Goal: Information Seeking & Learning: Learn about a topic

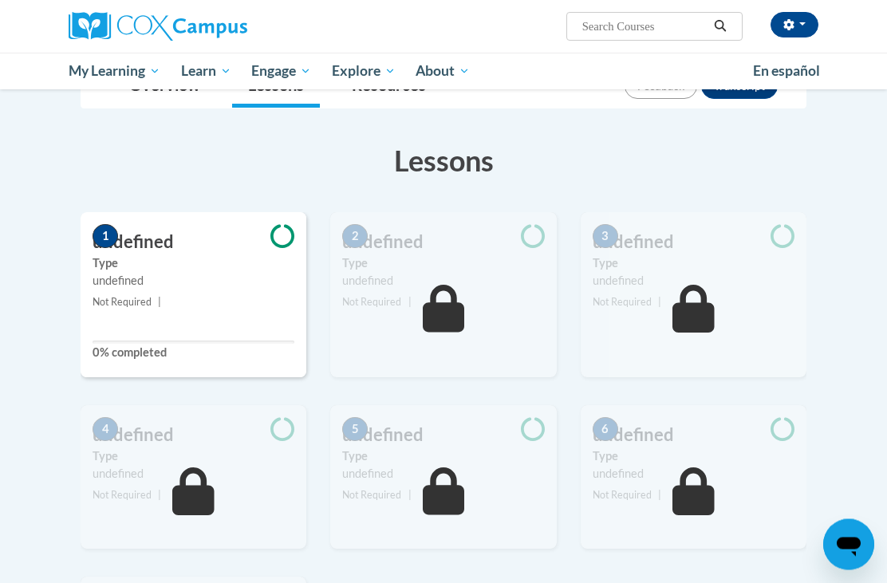
scroll to position [206, 0]
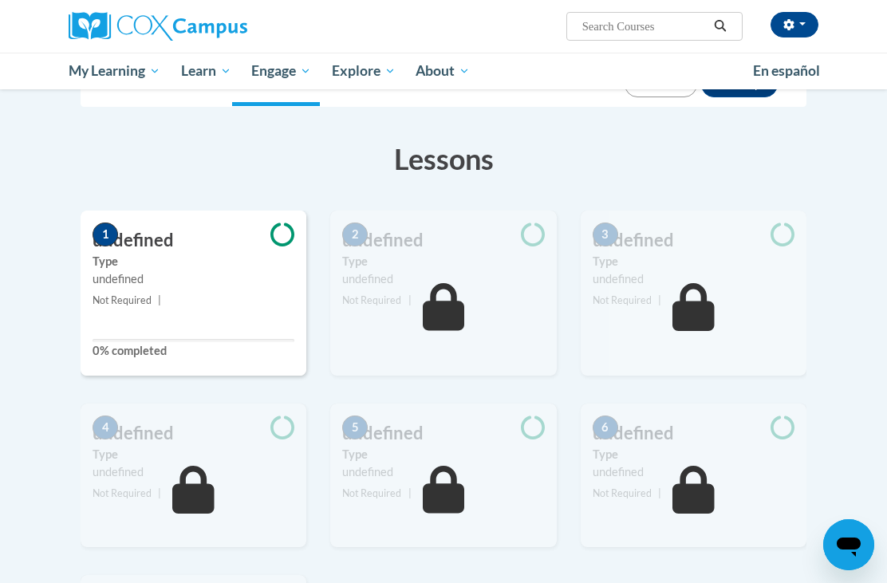
click at [227, 292] on small "Not Required |" at bounding box center [194, 301] width 226 height 18
click at [172, 358] on label "0% completed" at bounding box center [194, 351] width 202 height 18
click at [154, 280] on div "undefined" at bounding box center [194, 279] width 202 height 18
click at [138, 236] on h3 "undefined" at bounding box center [194, 240] width 226 height 25
click at [124, 229] on h3 "undefined" at bounding box center [194, 240] width 226 height 25
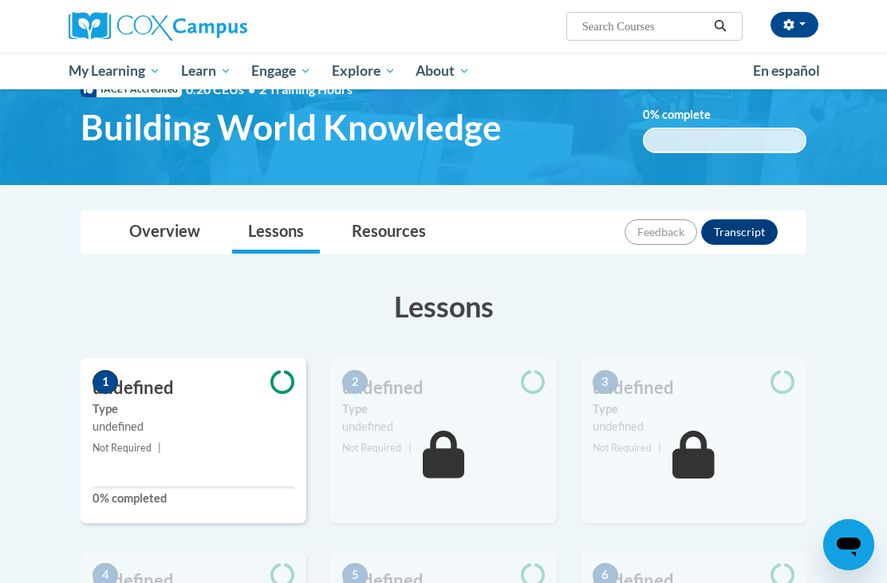
scroll to position [61, 0]
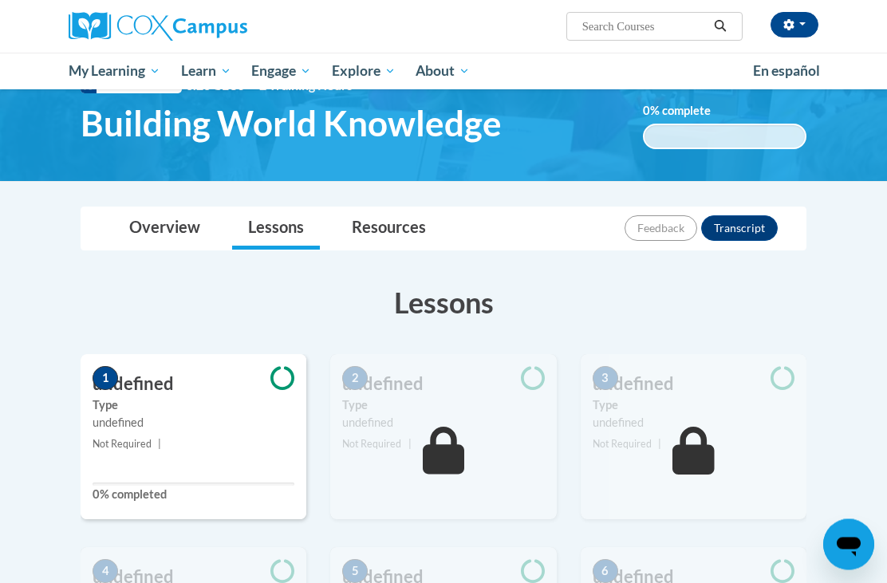
click at [273, 228] on link "Lessons" at bounding box center [276, 229] width 88 height 42
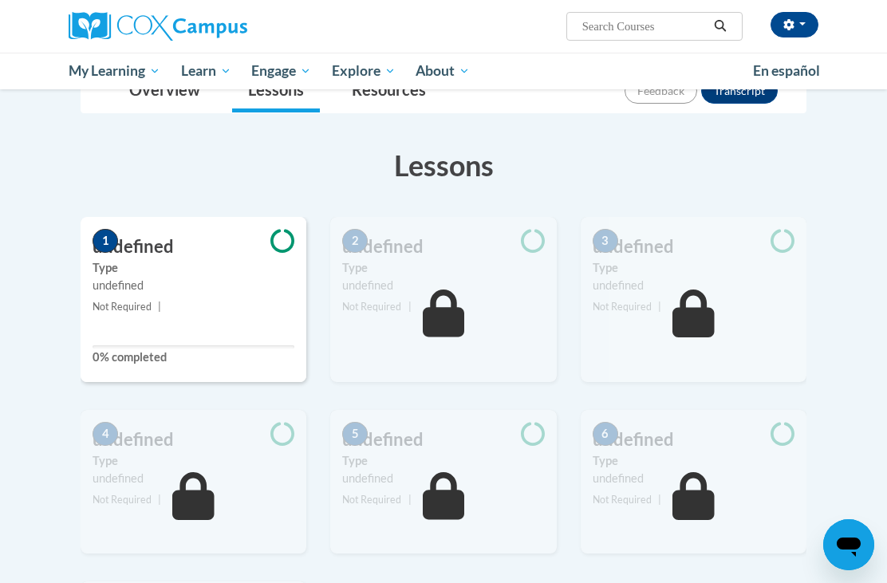
scroll to position [199, 0]
click at [262, 319] on div "1 undefined Type undefined Not Required | 0% completed" at bounding box center [194, 299] width 226 height 165
click at [227, 317] on div "1 undefined Type undefined Not Required | 0% completed" at bounding box center [194, 299] width 226 height 165
click at [258, 251] on span at bounding box center [282, 242] width 48 height 27
click at [203, 321] on div "1 undefined Type undefined Not Required | 0% completed" at bounding box center [194, 299] width 226 height 165
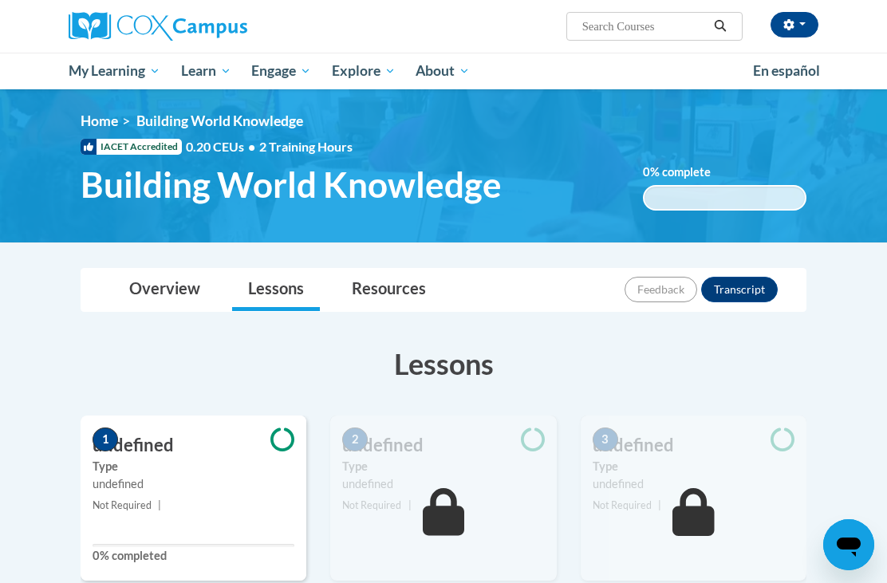
scroll to position [0, 0]
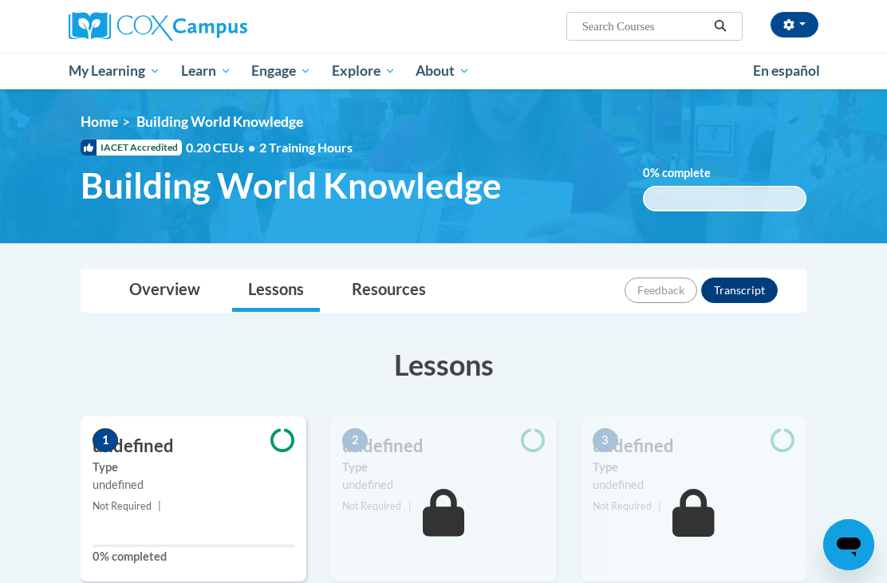
click at [211, 483] on div "undefined" at bounding box center [194, 485] width 202 height 18
click at [156, 294] on link "Overview" at bounding box center [164, 291] width 103 height 42
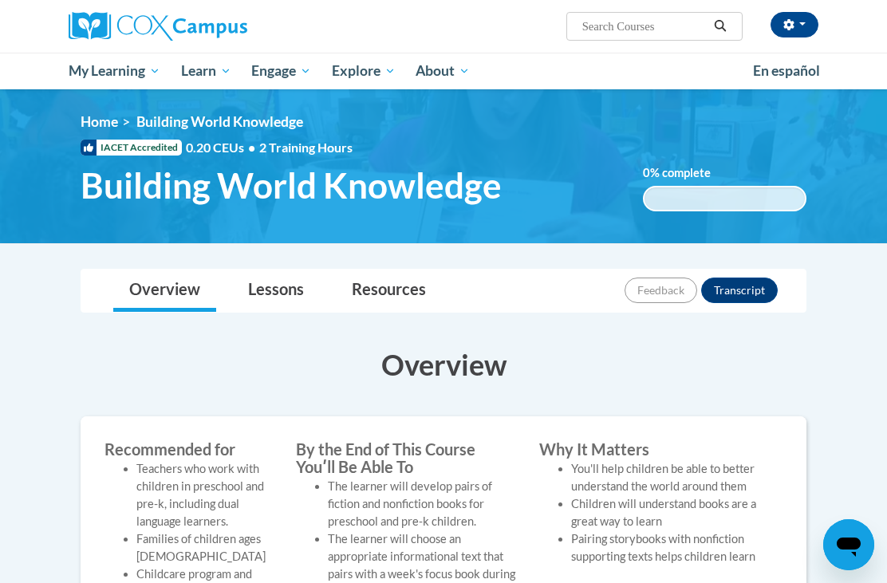
click at [294, 286] on link "Lessons" at bounding box center [276, 291] width 88 height 42
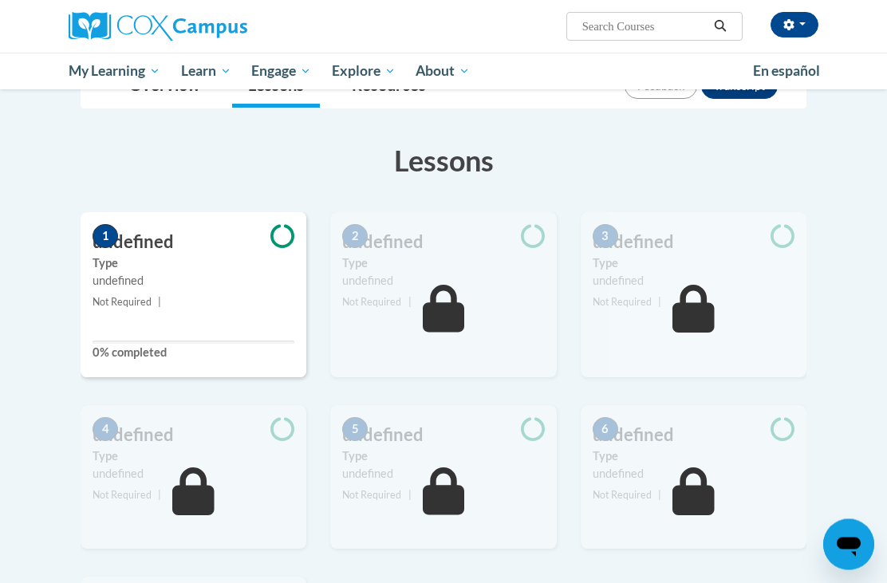
scroll to position [207, 0]
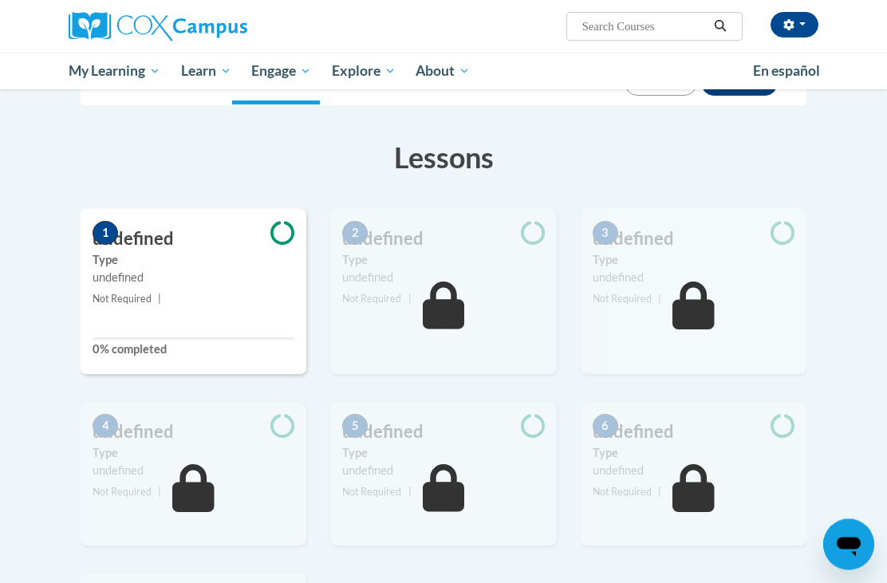
click at [140, 343] on label "0% completed" at bounding box center [194, 350] width 202 height 18
click at [128, 284] on div "undefined" at bounding box center [194, 279] width 202 height 18
click at [122, 274] on div "undefined" at bounding box center [194, 279] width 202 height 18
click at [123, 238] on h3 "undefined" at bounding box center [194, 239] width 226 height 25
click at [114, 233] on span "1" at bounding box center [106, 234] width 26 height 24
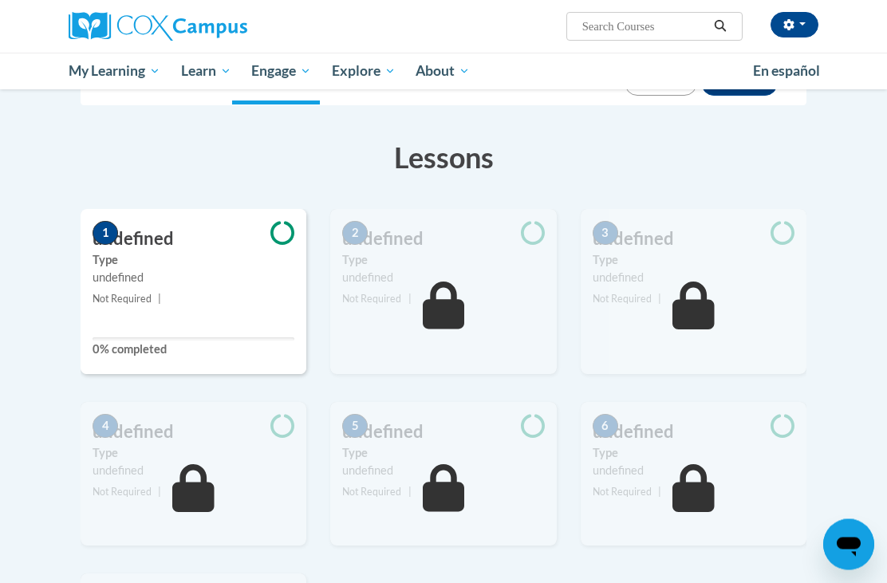
click at [480, 321] on div "2 undefined Type undefined Not Required |" at bounding box center [443, 292] width 226 height 165
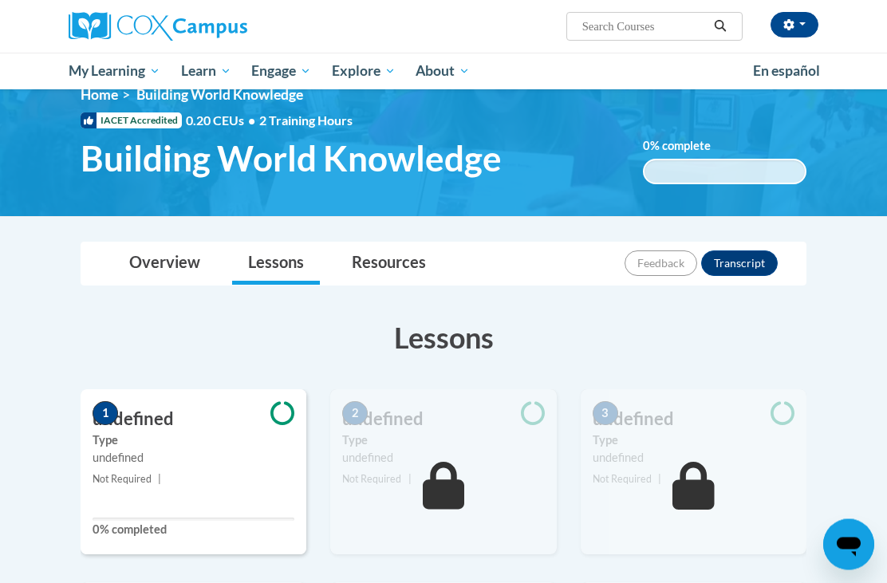
scroll to position [0, 0]
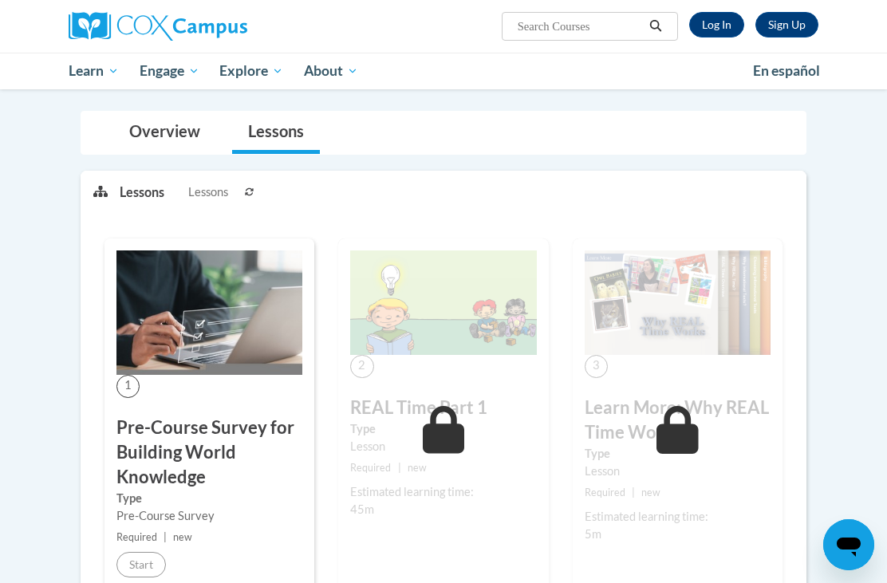
scroll to position [130, 0]
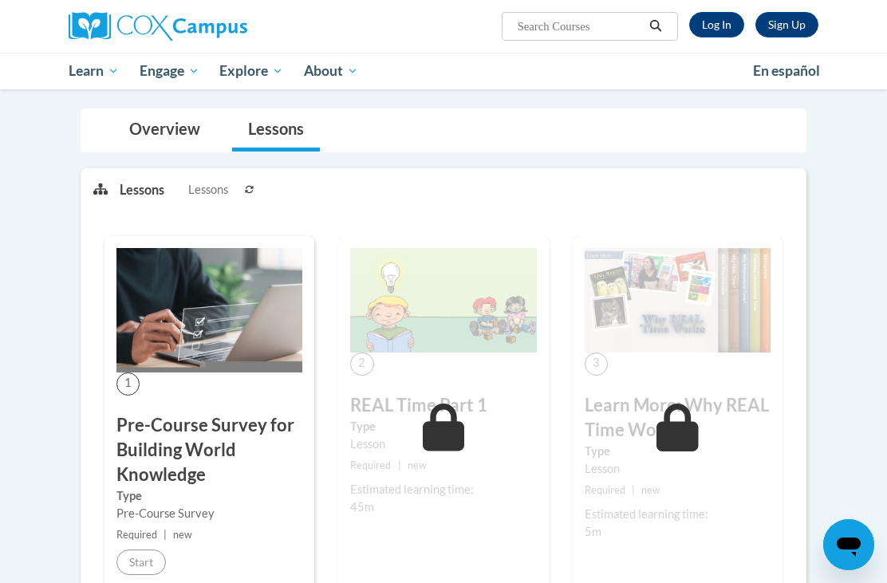
click at [161, 457] on h3 "Pre-Course Survey for Building World Knowledge" at bounding box center [209, 449] width 186 height 73
click at [152, 418] on h3 "Pre-Course Survey for Building World Knowledge" at bounding box center [209, 449] width 186 height 73
click at [160, 433] on h3 "Pre-Course Survey for Building World Knowledge" at bounding box center [209, 449] width 186 height 73
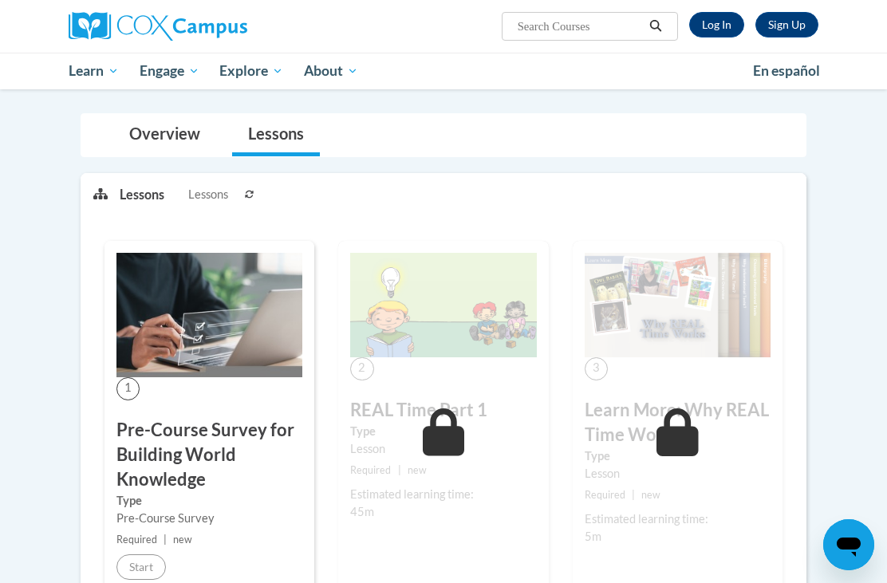
scroll to position [62, 0]
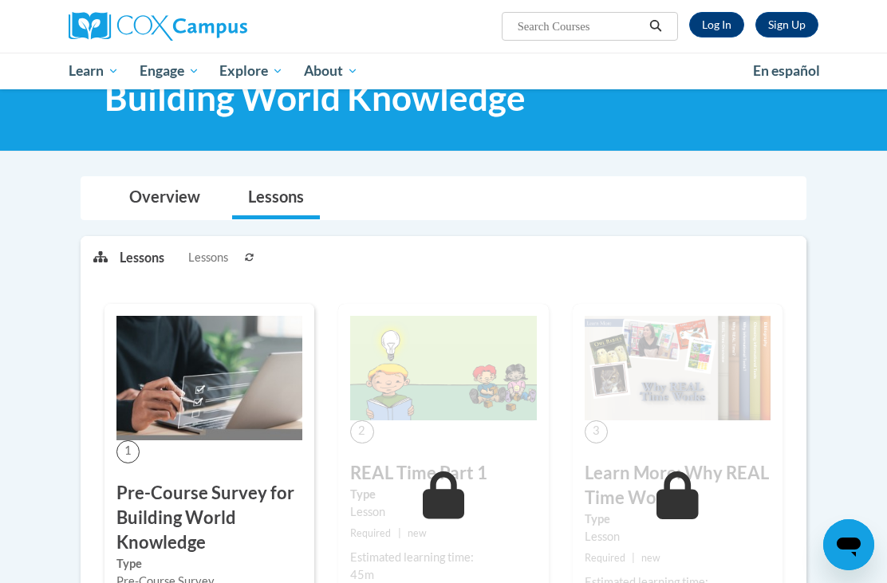
click at [186, 384] on img at bounding box center [209, 378] width 186 height 124
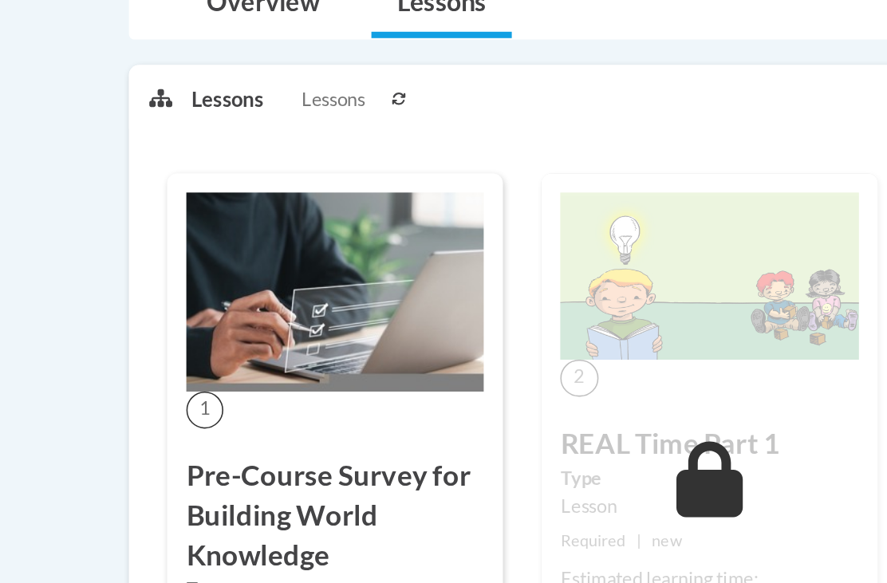
click at [195, 316] on img at bounding box center [209, 378] width 186 height 124
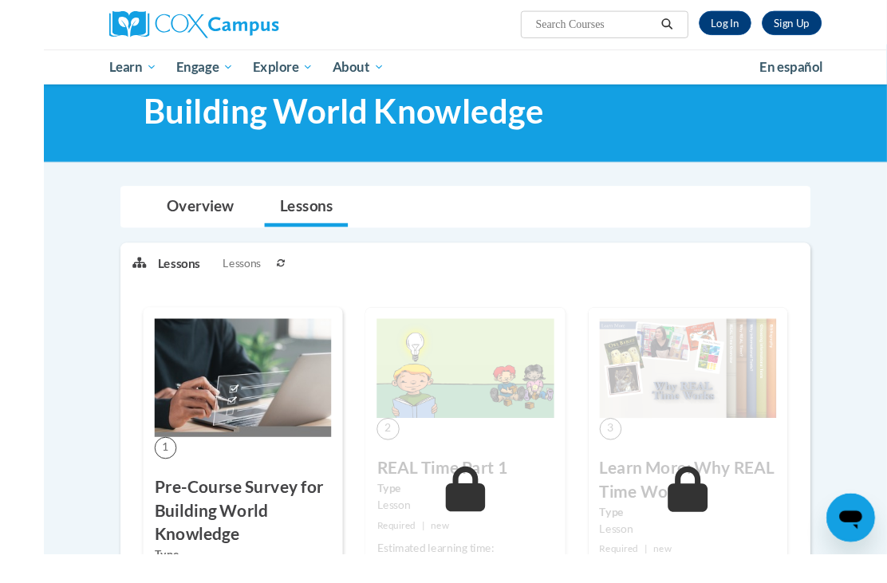
scroll to position [55, 0]
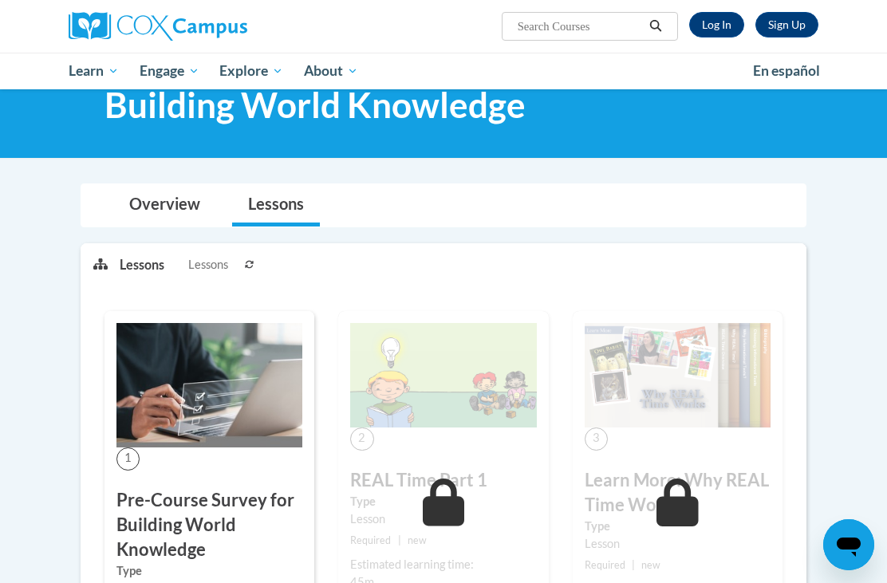
click at [202, 377] on img at bounding box center [209, 385] width 186 height 124
click at [222, 410] on img at bounding box center [209, 385] width 186 height 124
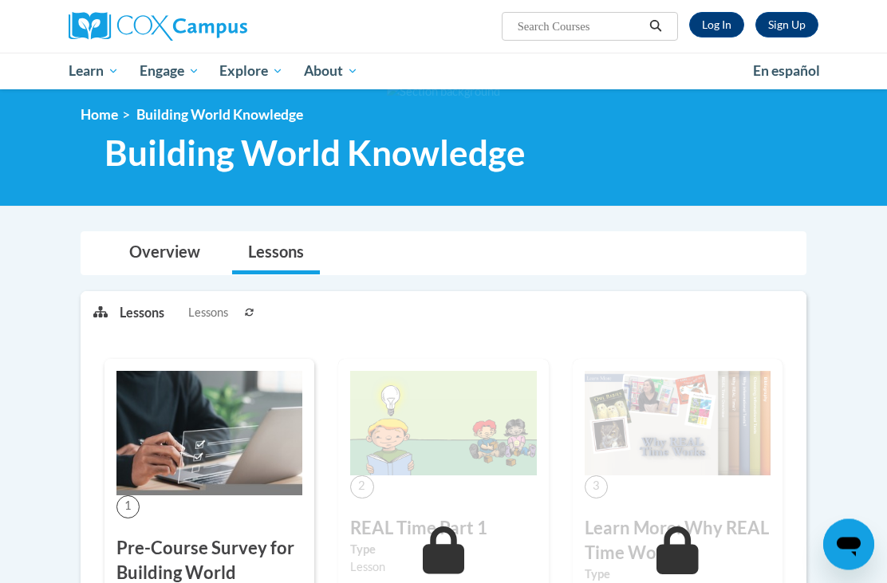
scroll to position [0, 0]
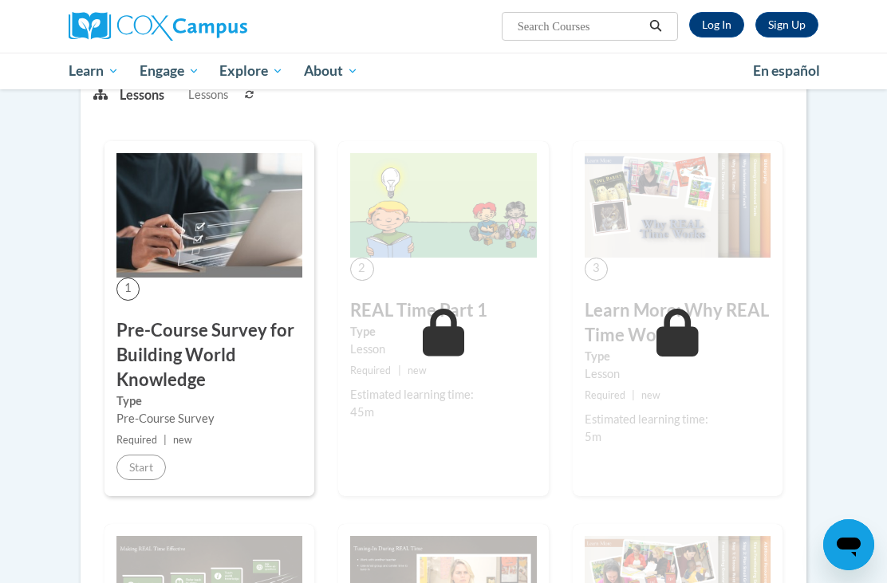
scroll to position [217, 0]
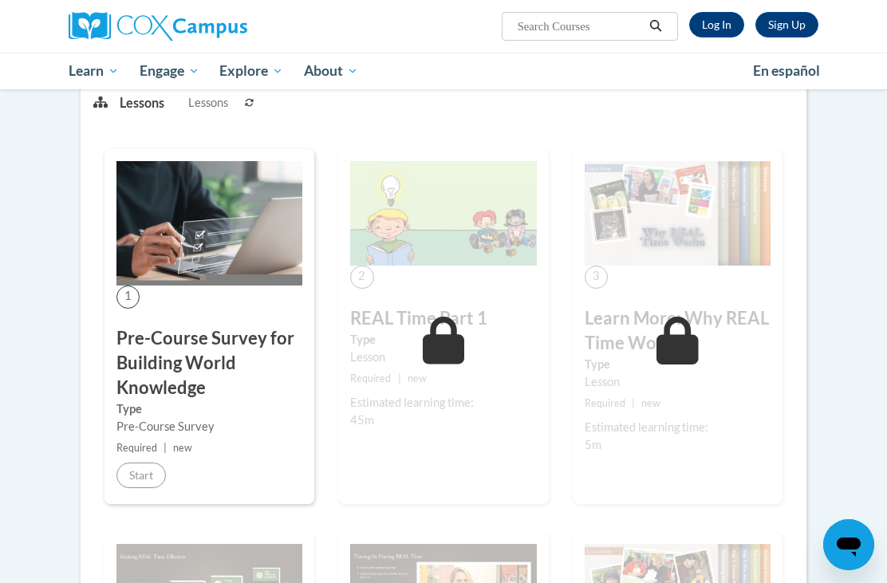
click at [715, 22] on link "Log In" at bounding box center [716, 25] width 55 height 26
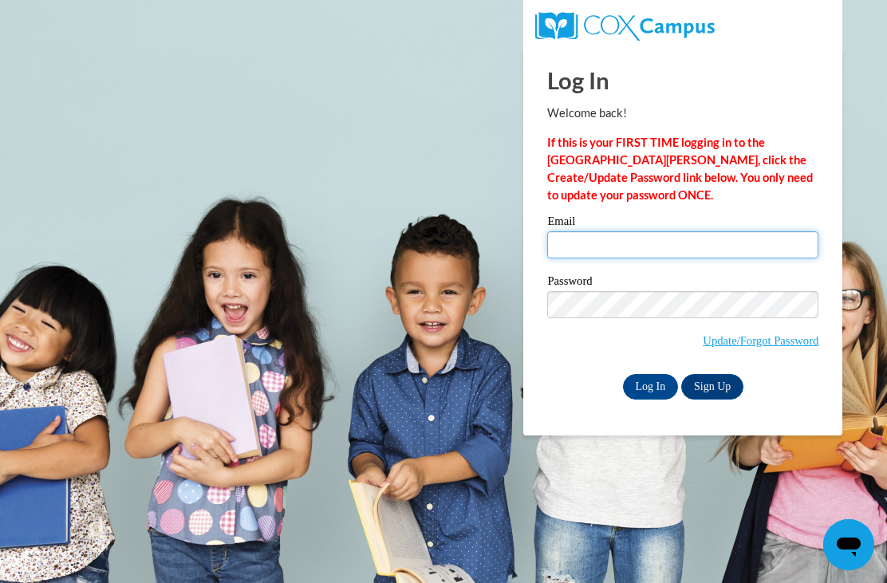
type input "[PERSON_NAME][EMAIL_ADDRESS][PERSON_NAME][DOMAIN_NAME]"
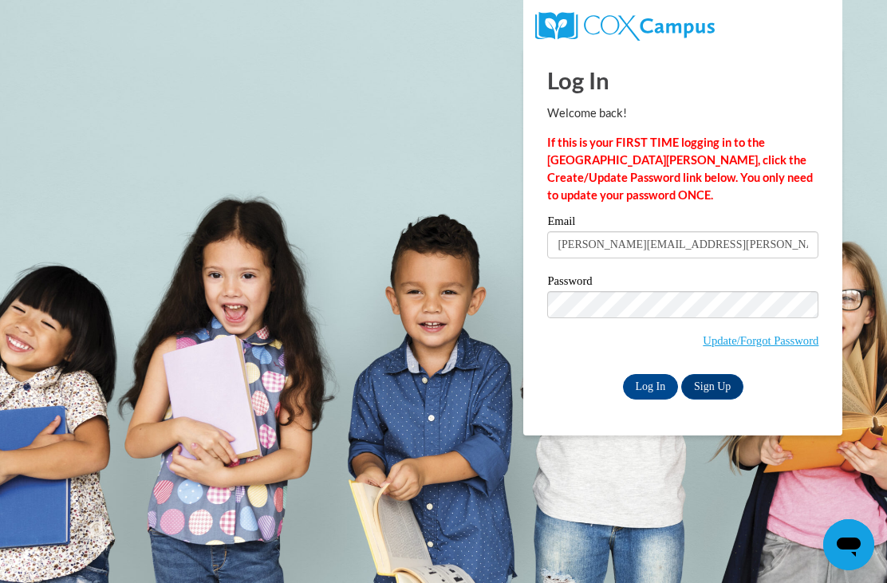
click at [650, 385] on input "Log In" at bounding box center [651, 387] width 56 height 26
click at [649, 384] on input "Log In" at bounding box center [651, 387] width 56 height 26
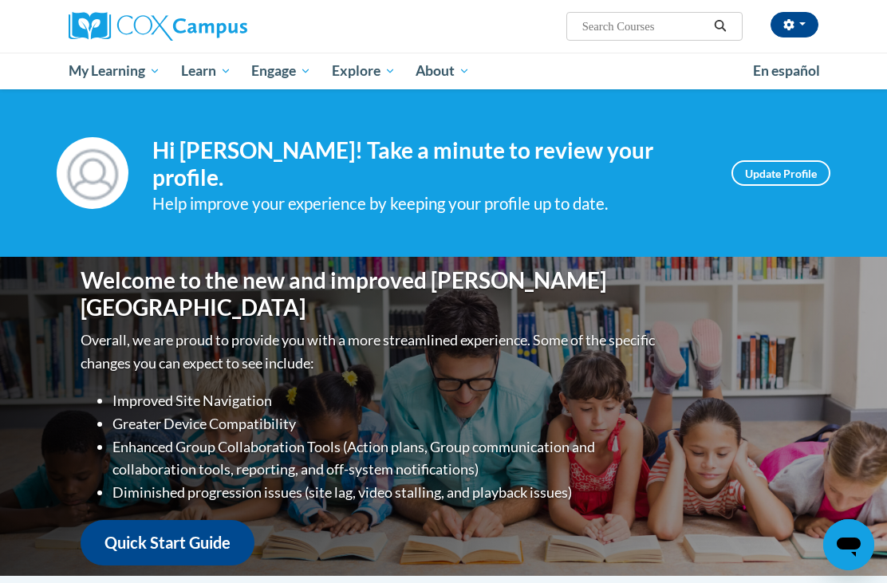
click at [758, 168] on link "Update Profile" at bounding box center [780, 173] width 99 height 26
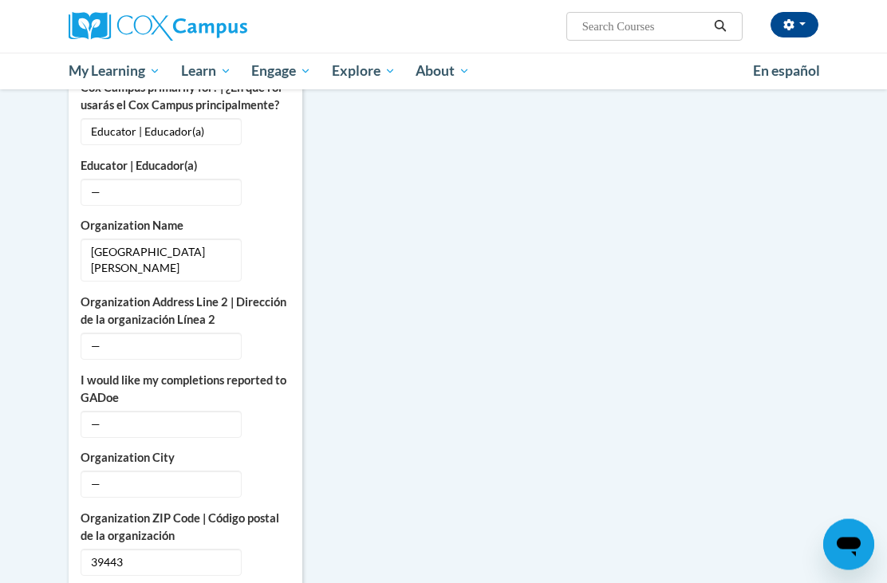
scroll to position [964, 0]
click at [161, 334] on span "—" at bounding box center [161, 346] width 161 height 27
click at [278, 335] on button "Edit" at bounding box center [272, 346] width 37 height 26
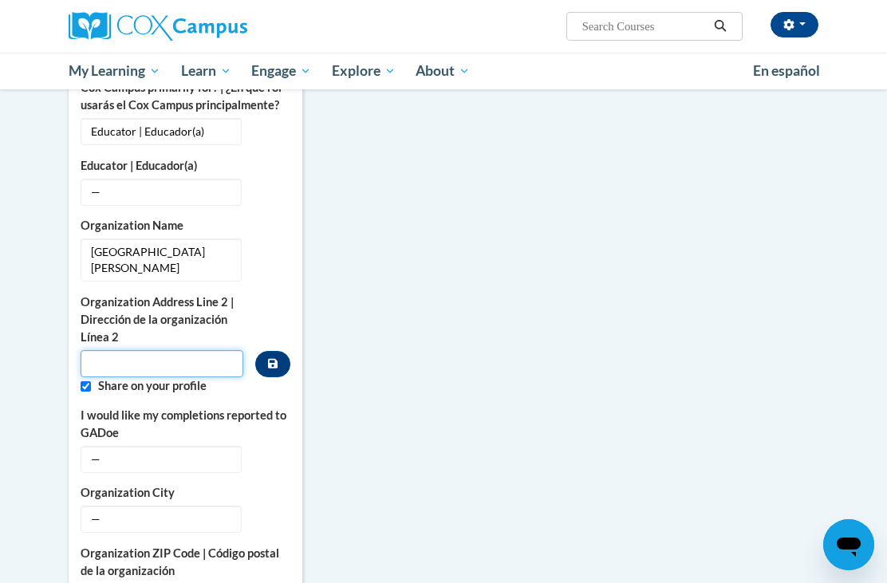
click at [172, 350] on input "Metadata input" at bounding box center [162, 363] width 163 height 27
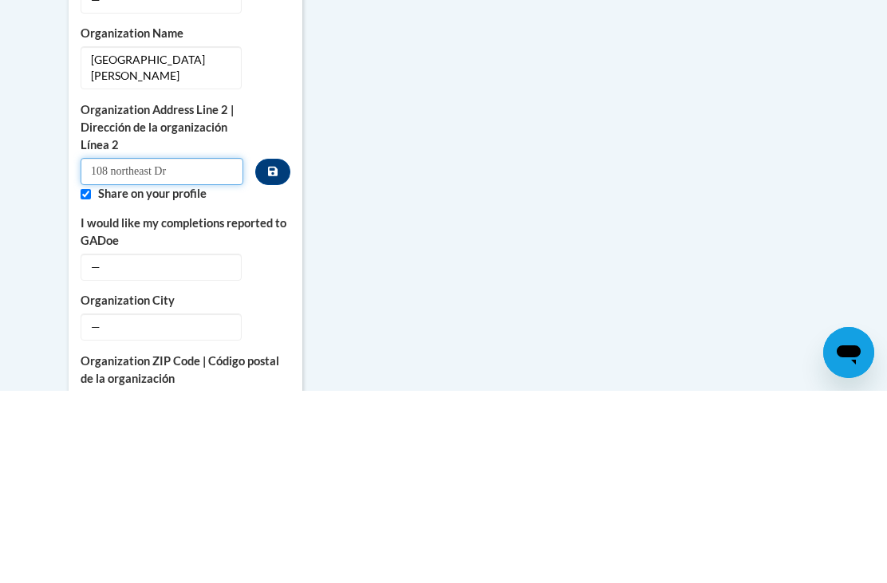
type input "108 northeast Dr."
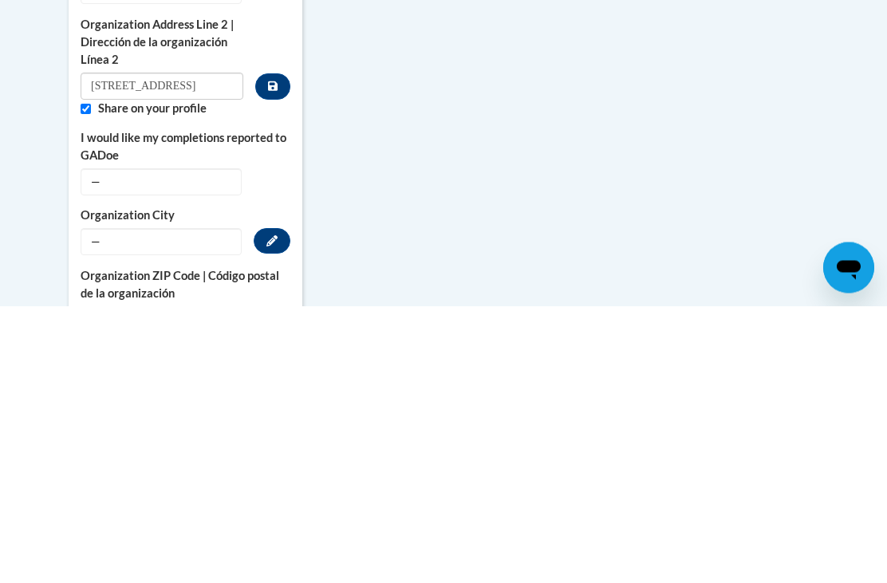
click at [258, 506] on button "Edit" at bounding box center [272, 519] width 37 height 26
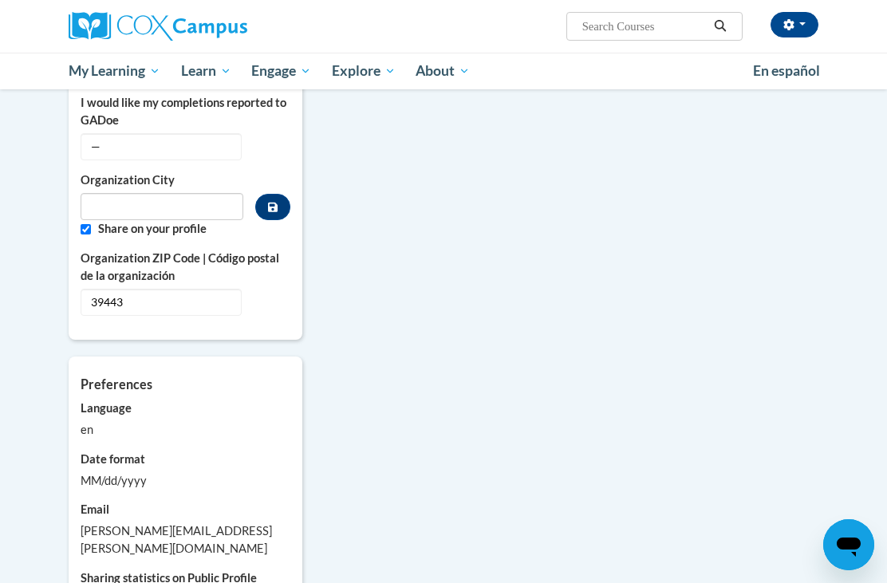
click at [277, 203] on icon "Custom profile fields" at bounding box center [273, 208] width 10 height 10
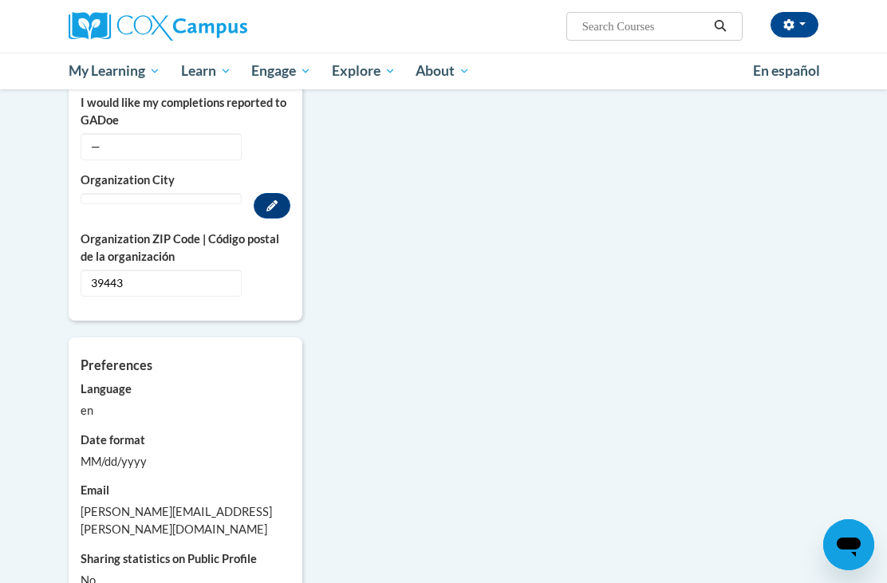
click at [243, 175] on div "Organization City Edit" at bounding box center [186, 195] width 210 height 47
click at [286, 193] on button "Edit" at bounding box center [272, 206] width 37 height 26
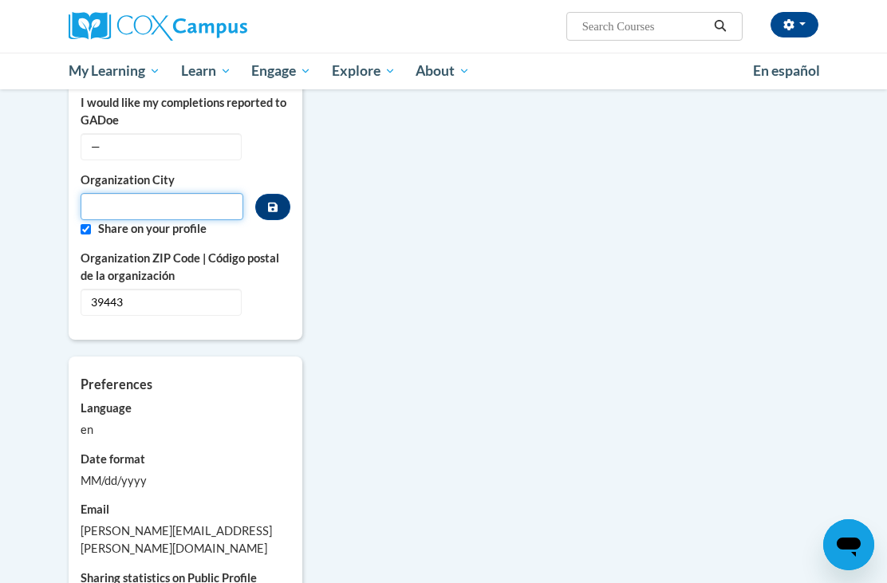
click at [199, 194] on input "Metadata input" at bounding box center [162, 206] width 163 height 27
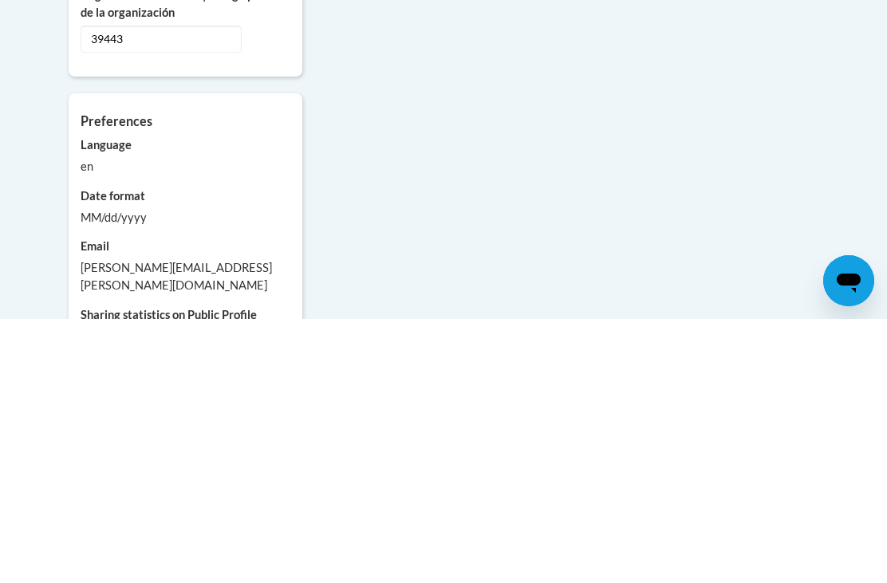
type input "Laurel"
click at [138, 473] on div "MM/dd/yyyy" at bounding box center [186, 482] width 210 height 18
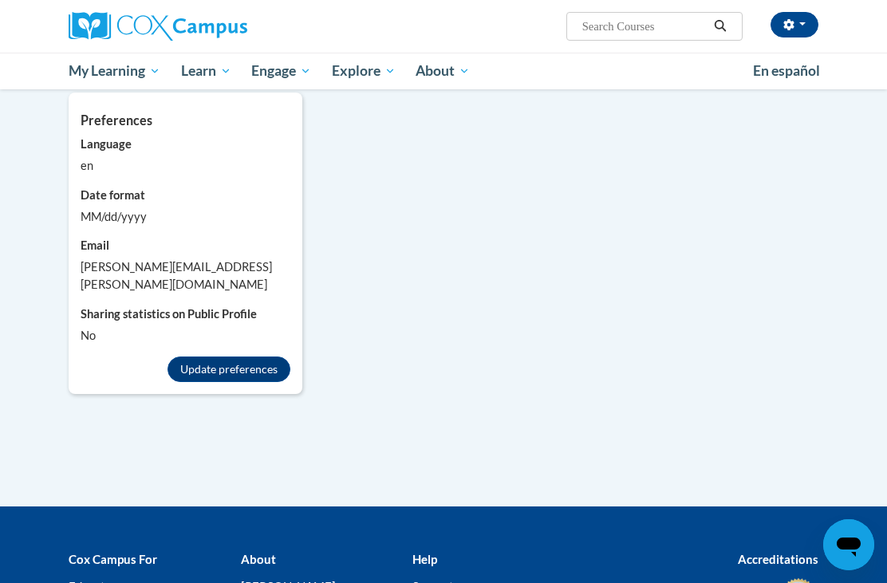
click at [271, 357] on button "Update preferences" at bounding box center [229, 370] width 123 height 26
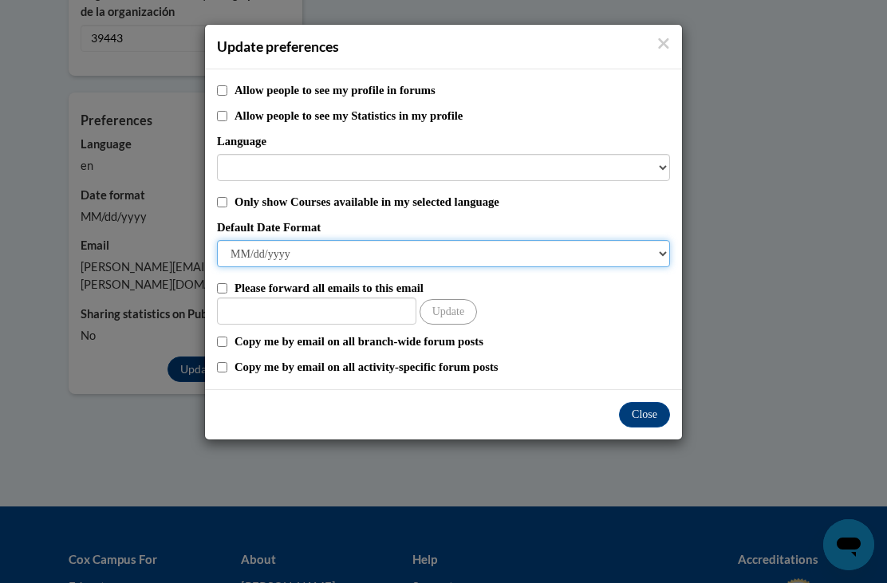
click at [536, 258] on select "M/d/yyyy M/d/yy MM/dd/yy MM/dd/yyyy yy/MM/dd yyyy-MM-dd dd-MMM-yyyy dd/MM/yyyy …" at bounding box center [443, 253] width 453 height 27
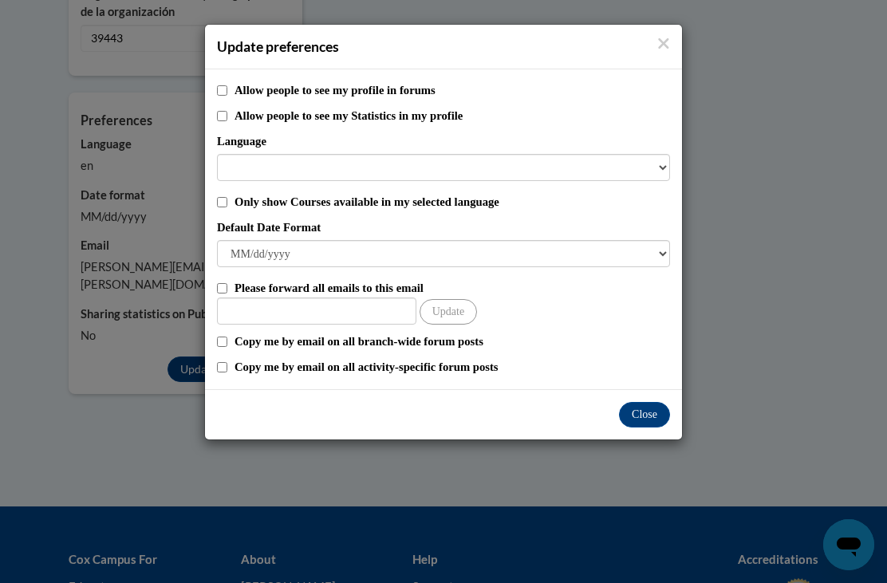
click at [226, 118] on input "Allow people to see my Statistics in my profile" at bounding box center [222, 116] width 10 height 10
checkbox input "true"
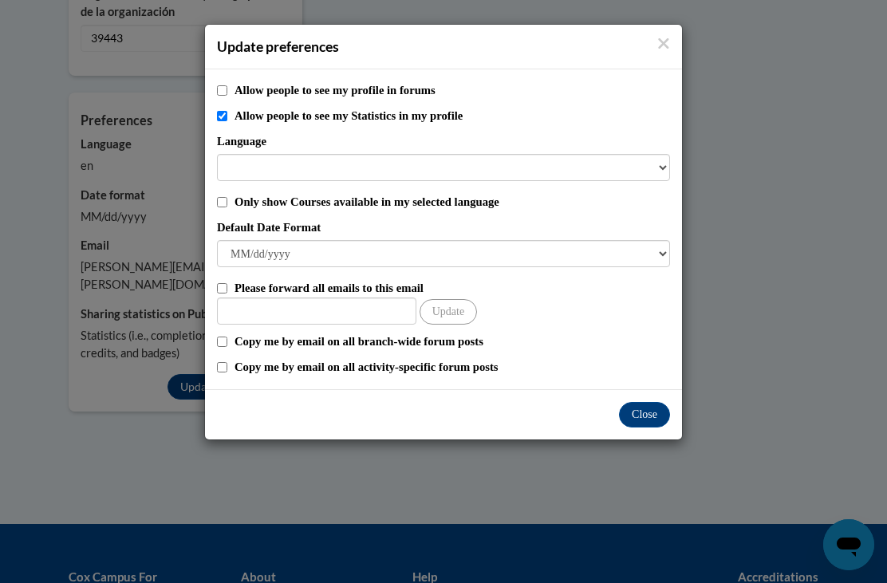
click at [236, 97] on label "Allow people to see my profile in forums" at bounding box center [453, 90] width 436 height 18
click at [227, 96] on input "Allow people to see my profile in forums" at bounding box center [222, 90] width 10 height 10
click at [227, 95] on input "Allow people to see my profile in forums" at bounding box center [222, 90] width 10 height 10
click at [227, 94] on input "Allow people to see my profile in forums" at bounding box center [222, 90] width 10 height 10
checkbox input "true"
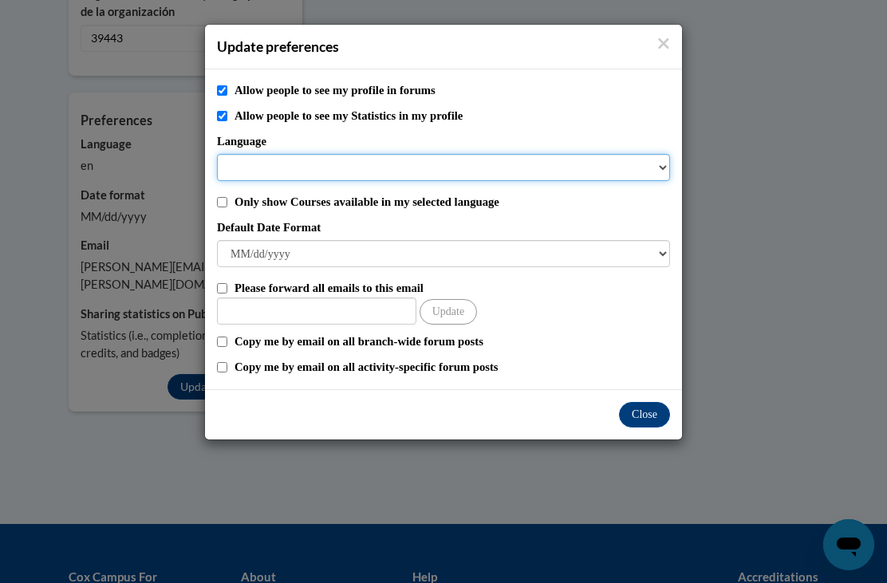
click at [455, 167] on select "Language" at bounding box center [443, 167] width 453 height 27
click at [656, 160] on select "Language" at bounding box center [443, 167] width 453 height 27
click at [657, 161] on select "Language" at bounding box center [443, 167] width 453 height 27
click at [650, 167] on select "Language" at bounding box center [443, 167] width 453 height 27
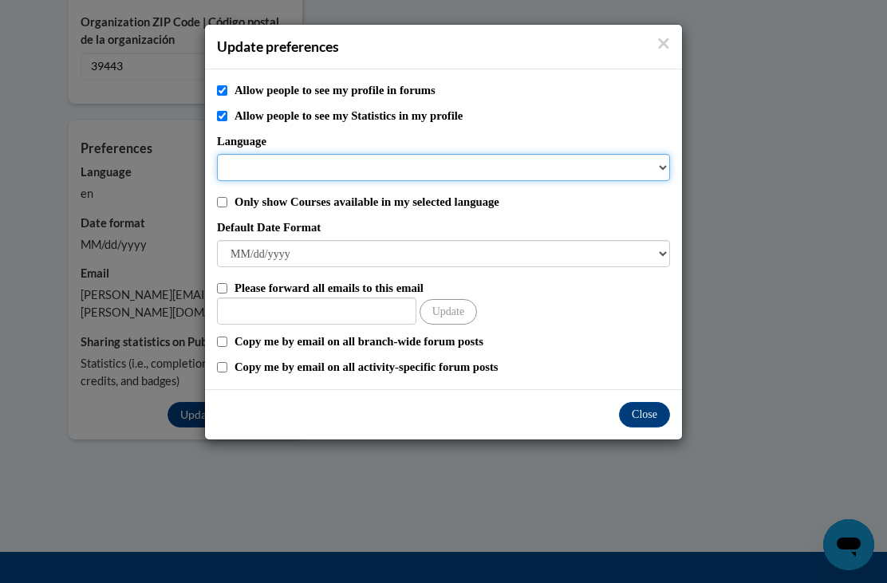
scroll to position [1477, 0]
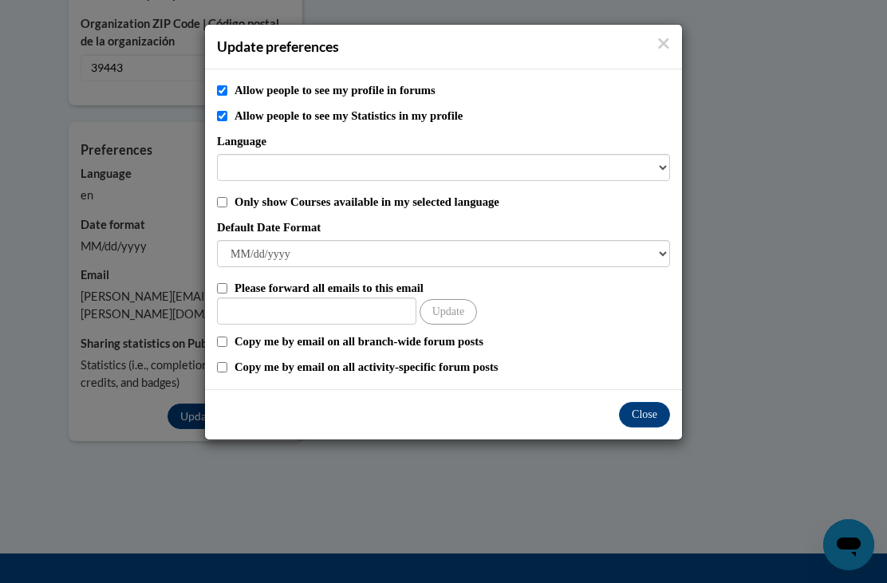
click at [653, 411] on button "Close" at bounding box center [644, 415] width 51 height 26
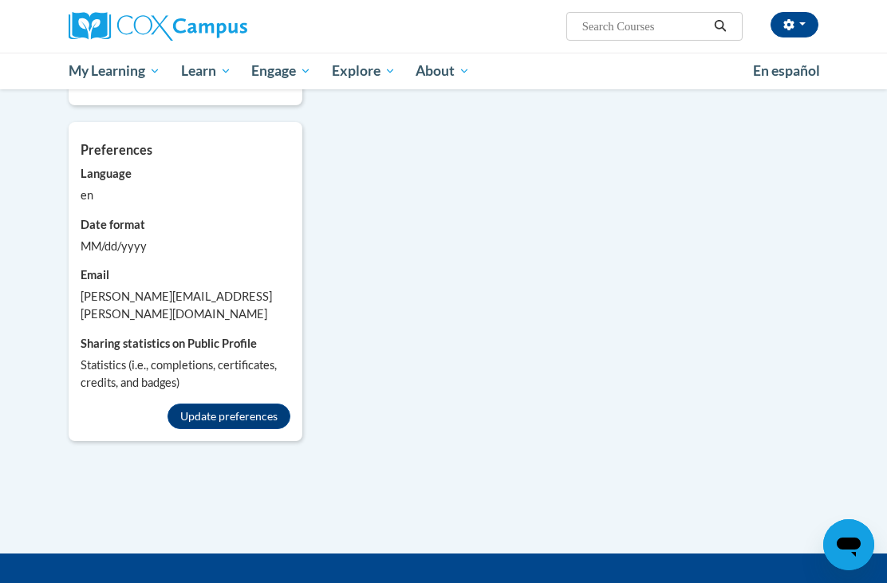
click at [0, 0] on link "Coaching" at bounding box center [0, 0] width 0 height 0
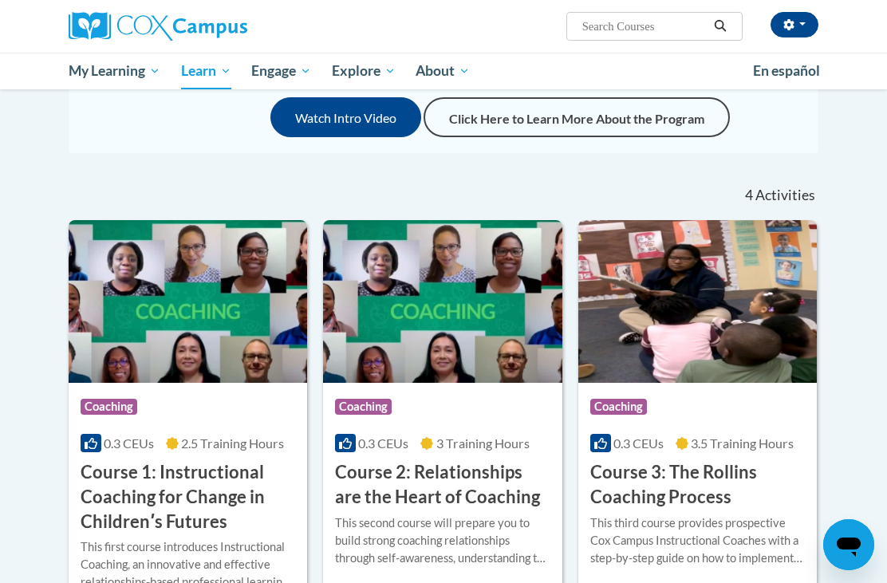
scroll to position [338, 0]
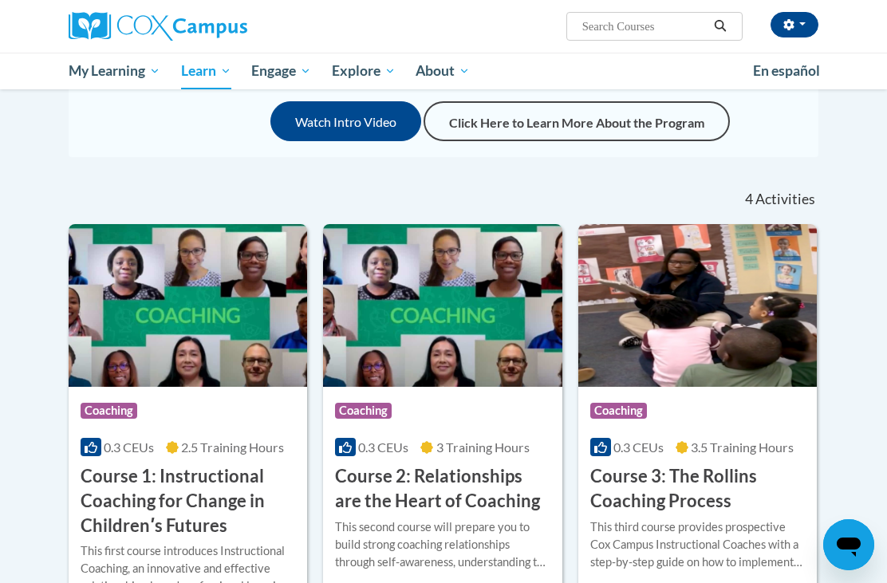
click at [657, 26] on input "Search..." at bounding box center [645, 26] width 128 height 19
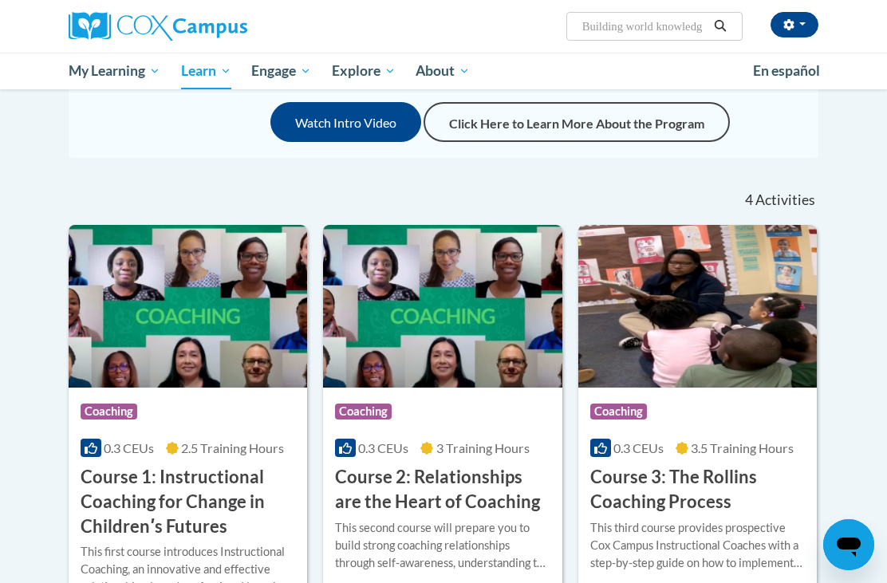
type input "Building world knowledge"
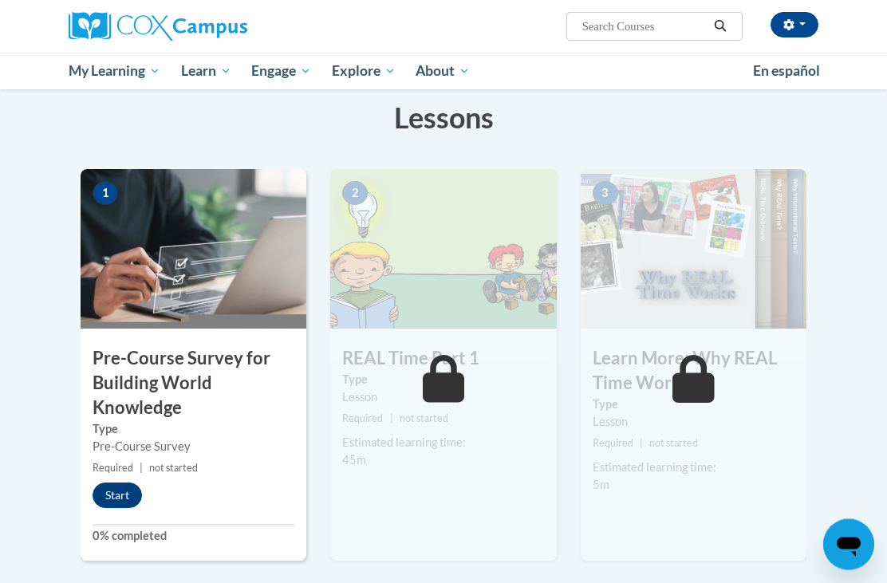
click at [129, 503] on button "Start" at bounding box center [117, 496] width 49 height 26
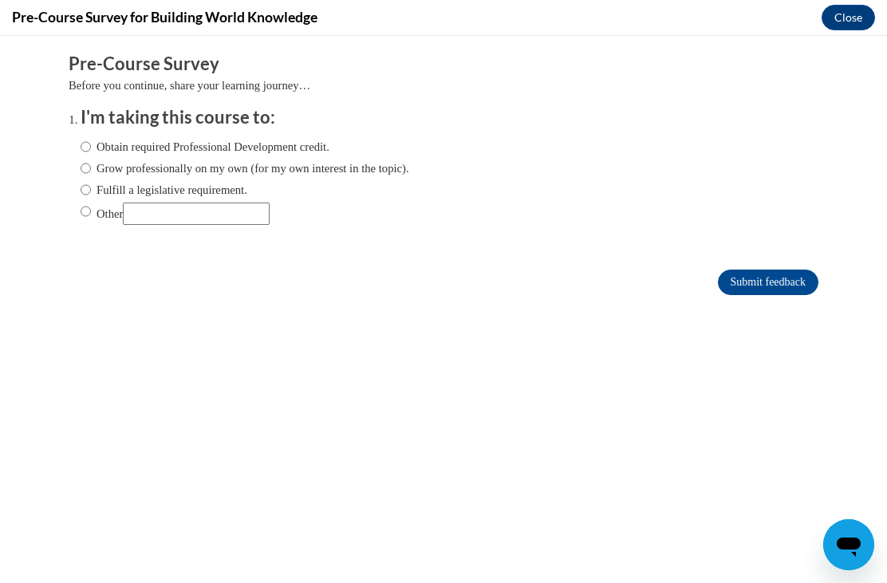
click at [252, 161] on label "Grow professionally on my own (for my own interest in the topic)." at bounding box center [245, 169] width 329 height 18
click at [91, 161] on input "Grow professionally on my own (for my own interest in the topic)." at bounding box center [86, 169] width 10 height 18
radio input "true"
click at [264, 140] on label "Obtain required Professional Development credit." at bounding box center [205, 147] width 249 height 18
click at [91, 140] on input "Obtain required Professional Development credit." at bounding box center [86, 147] width 10 height 18
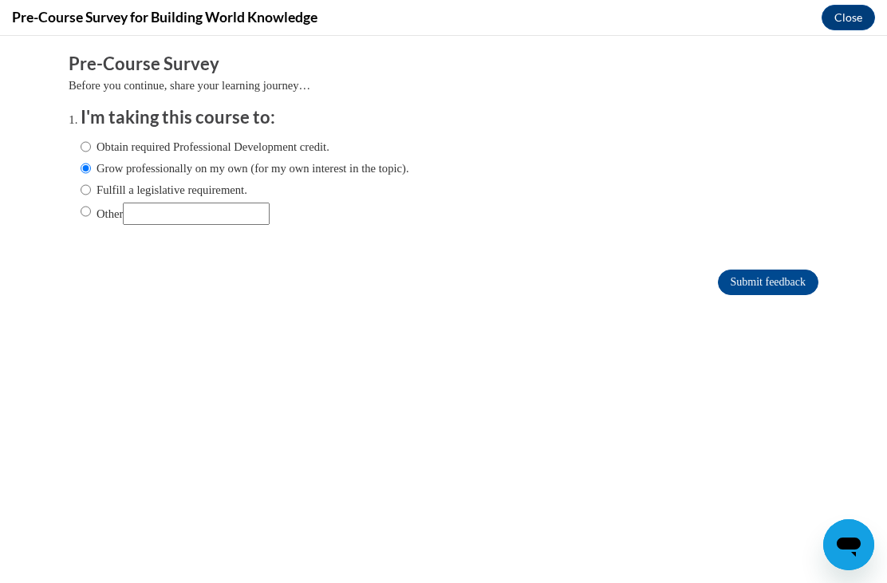
radio input "true"
click at [257, 138] on label "Obtain required Professional Development credit." at bounding box center [205, 147] width 249 height 18
click at [91, 138] on input "Obtain required Professional Development credit." at bounding box center [86, 147] width 10 height 18
click at [780, 286] on input "Submit feedback" at bounding box center [768, 283] width 101 height 26
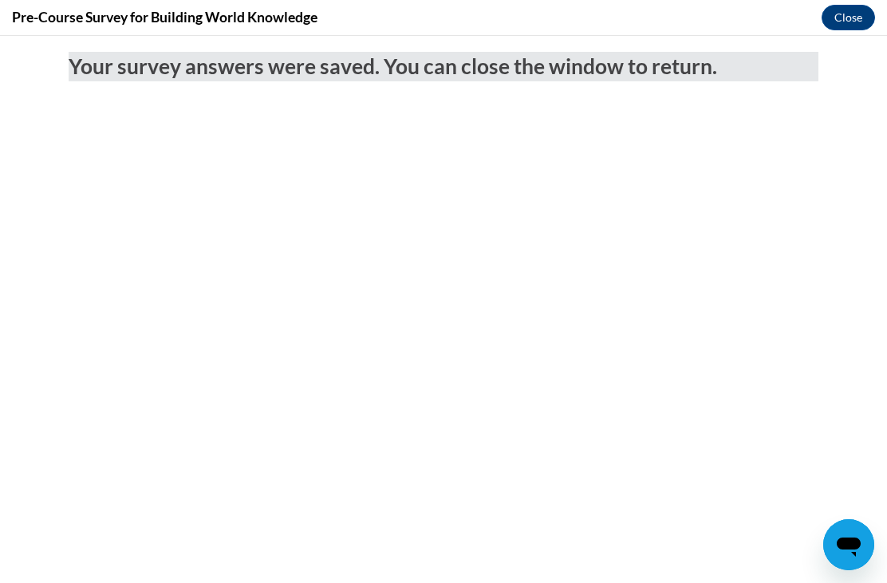
click at [854, 20] on button "Close" at bounding box center [848, 18] width 53 height 26
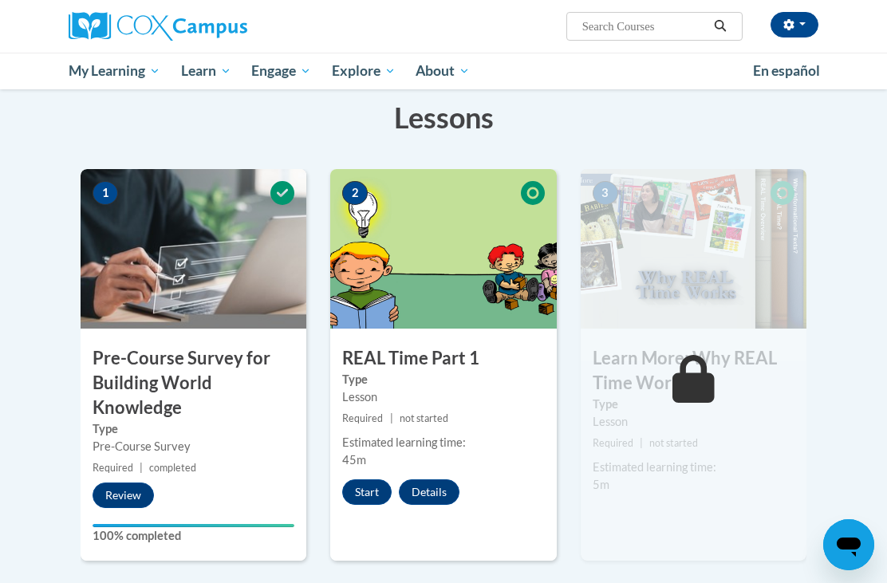
click at [374, 491] on button "Start" at bounding box center [366, 492] width 49 height 26
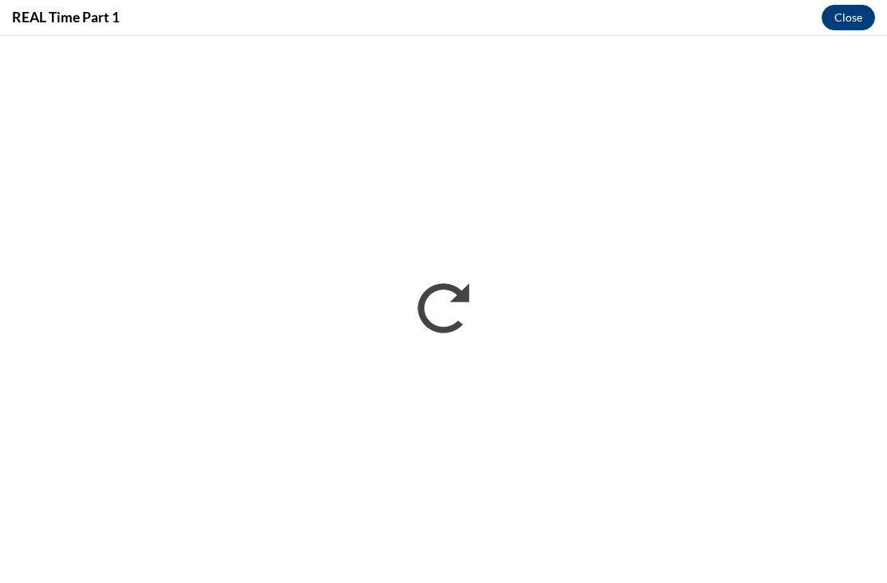
scroll to position [298, 0]
click at [853, 10] on button "Close" at bounding box center [848, 18] width 53 height 26
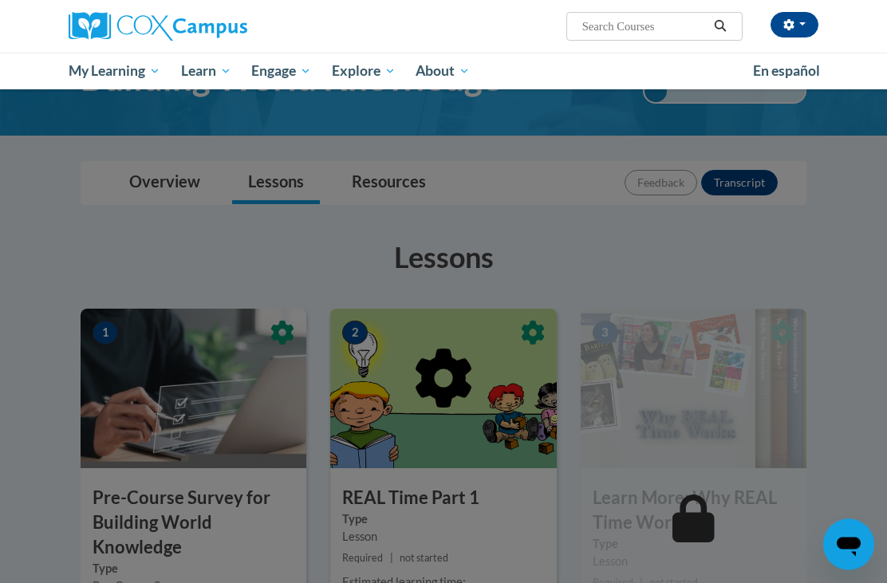
scroll to position [83, 0]
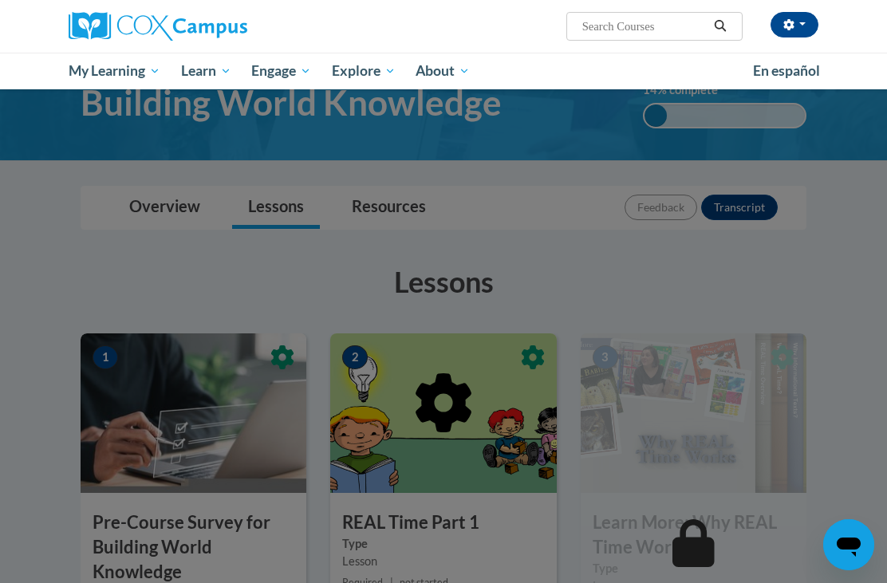
click at [0, 0] on span "Early Care and Learning" at bounding box center [0, 0] width 0 height 0
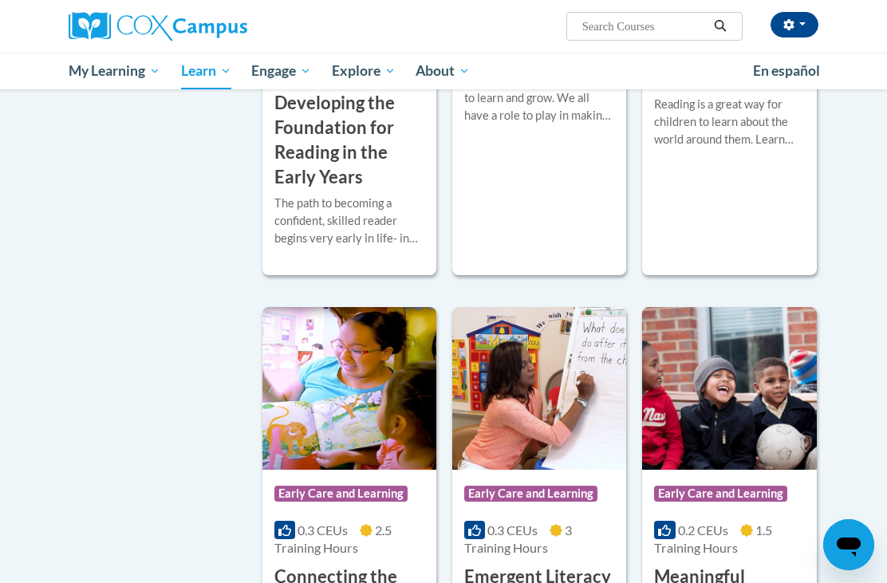
scroll to position [672, 0]
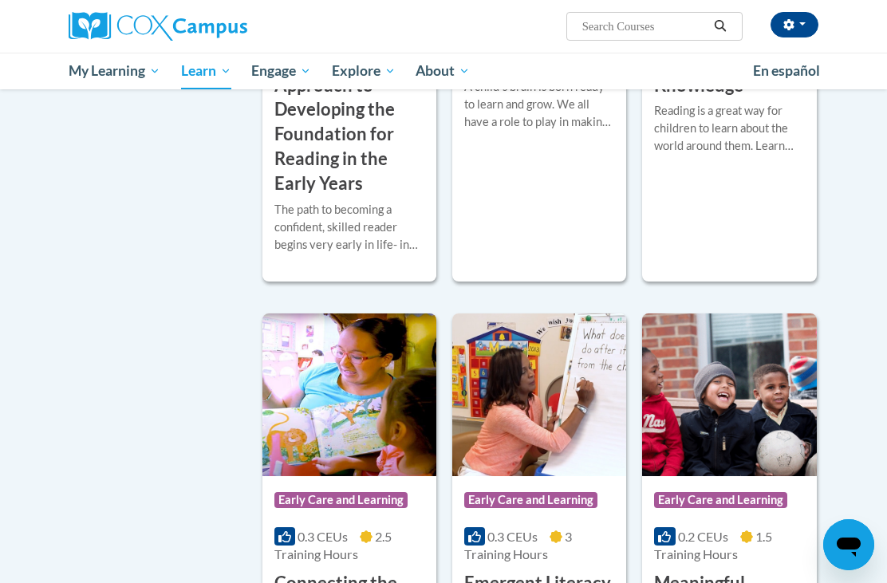
click at [364, 196] on h3 "An Ecosystem Approach to Developing the Foundation for Reading in the Early Yea…" at bounding box center [349, 123] width 150 height 148
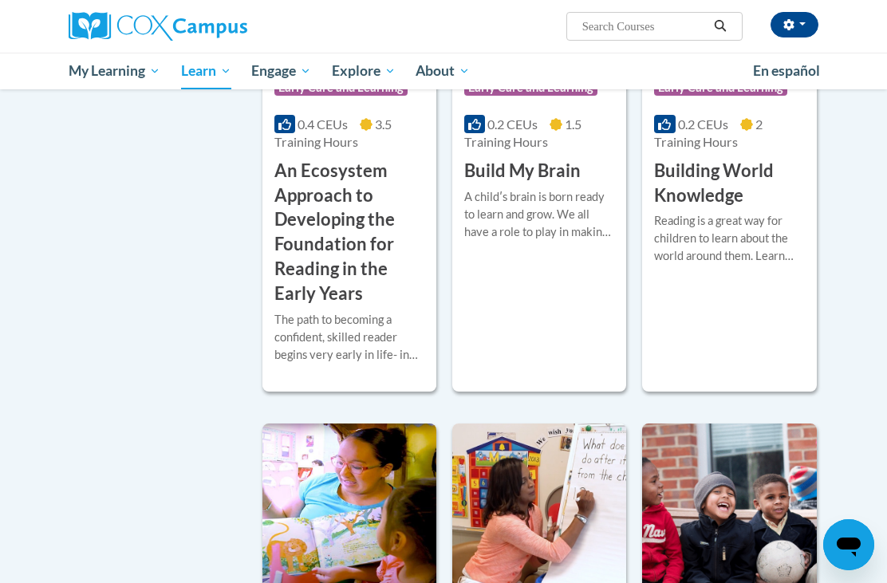
scroll to position [548, 0]
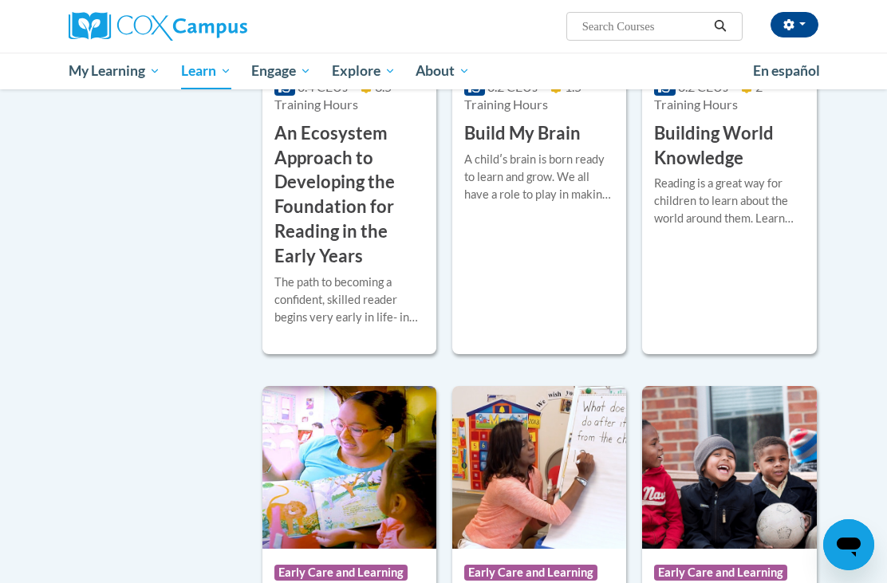
click at [571, 146] on h3 "Build My Brain" at bounding box center [522, 133] width 116 height 25
click at [720, 171] on h3 "Building World Knowledge" at bounding box center [729, 145] width 150 height 49
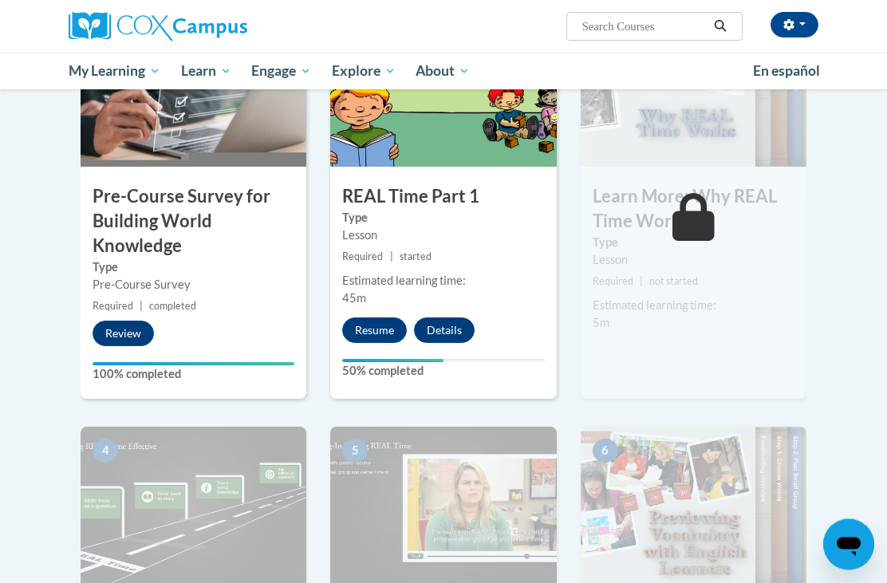
click at [379, 337] on button "Resume" at bounding box center [374, 331] width 65 height 26
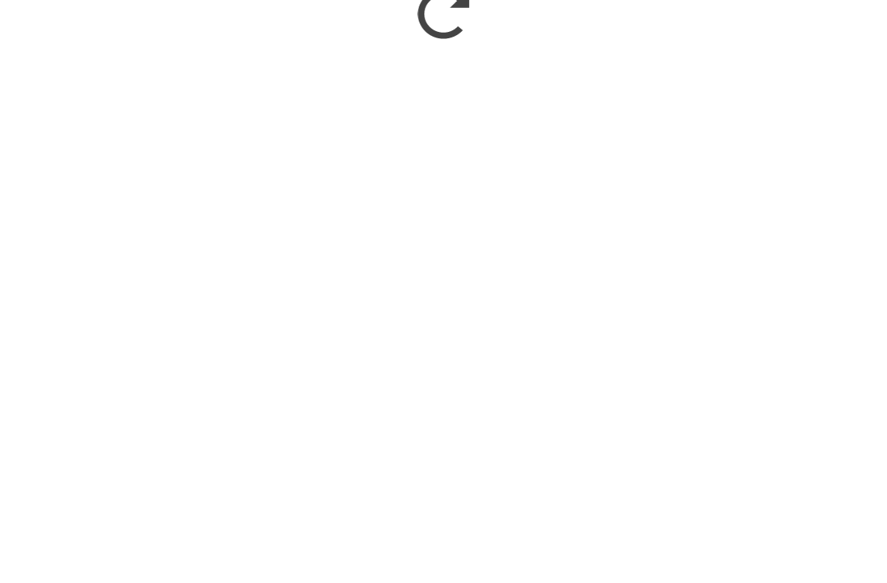
scroll to position [1413, 0]
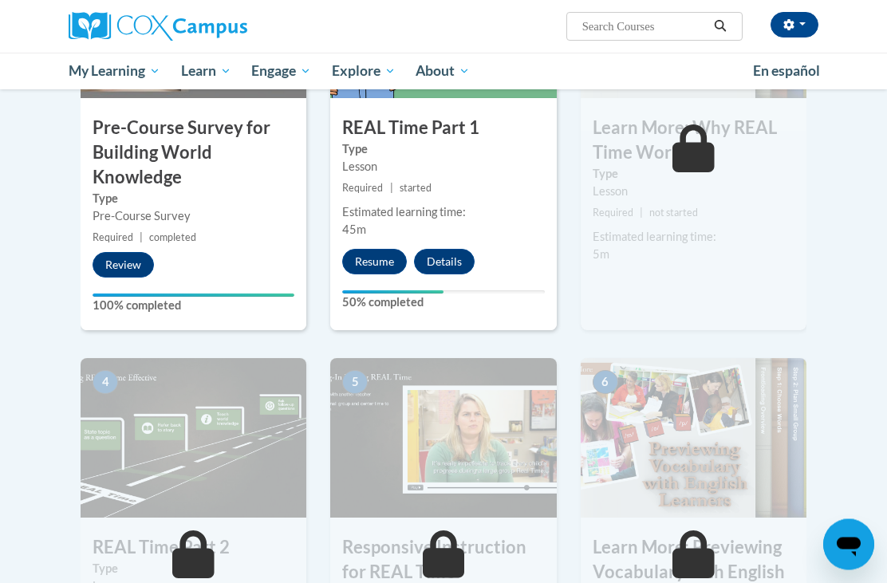
click at [381, 270] on button "Resume" at bounding box center [374, 263] width 65 height 26
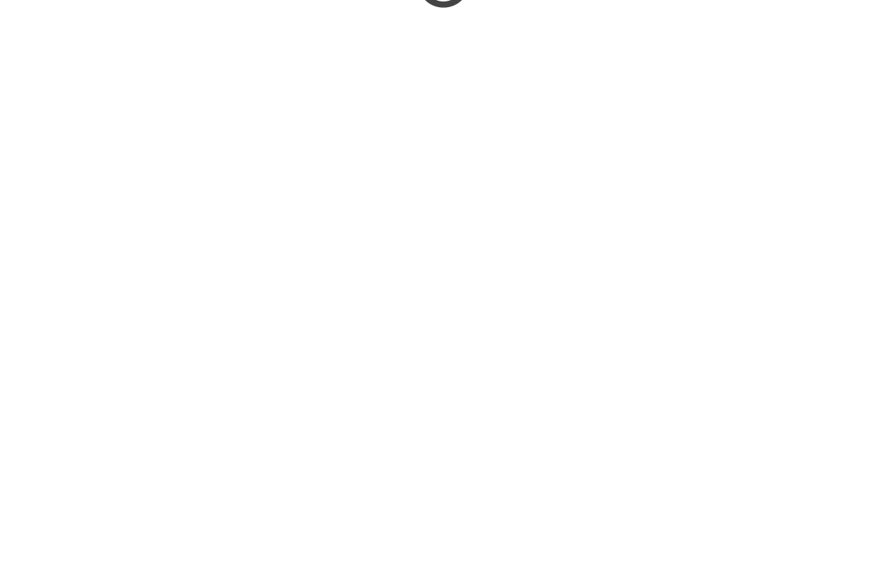
scroll to position [1049, 0]
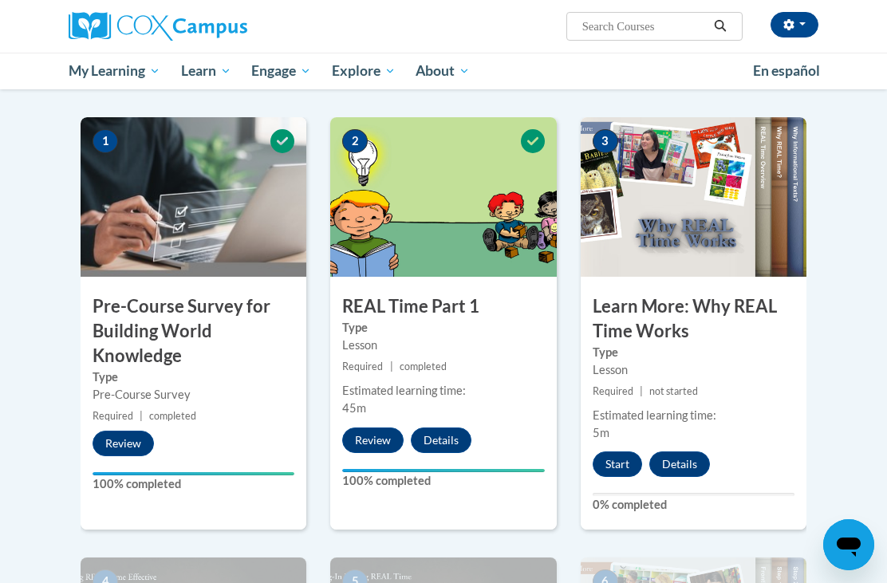
scroll to position [300, 0]
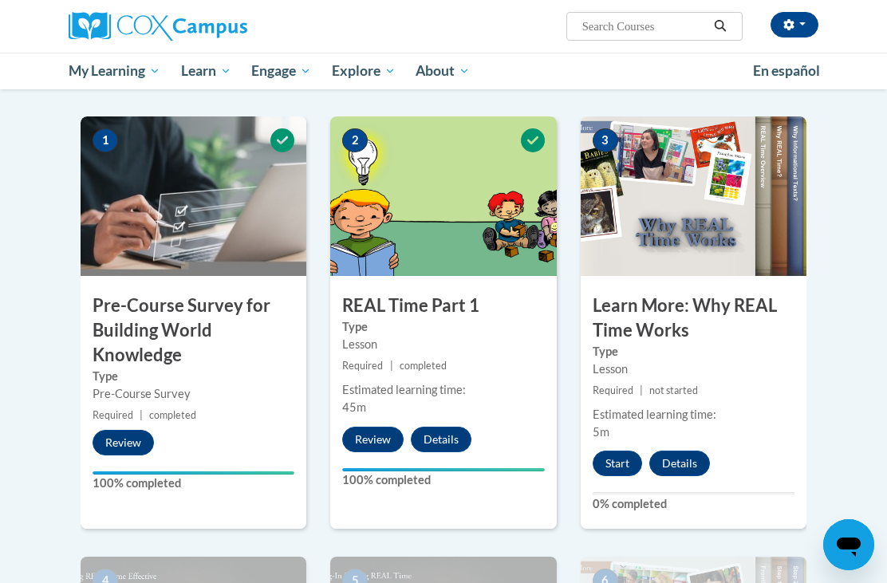
click at [623, 466] on button "Start" at bounding box center [617, 464] width 49 height 26
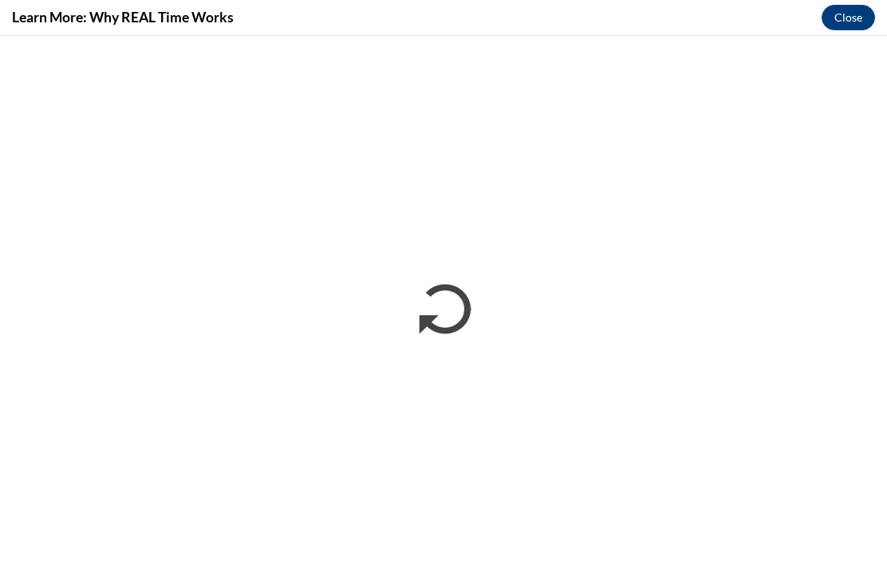
scroll to position [0, 0]
click at [860, 17] on button "Close" at bounding box center [848, 18] width 53 height 26
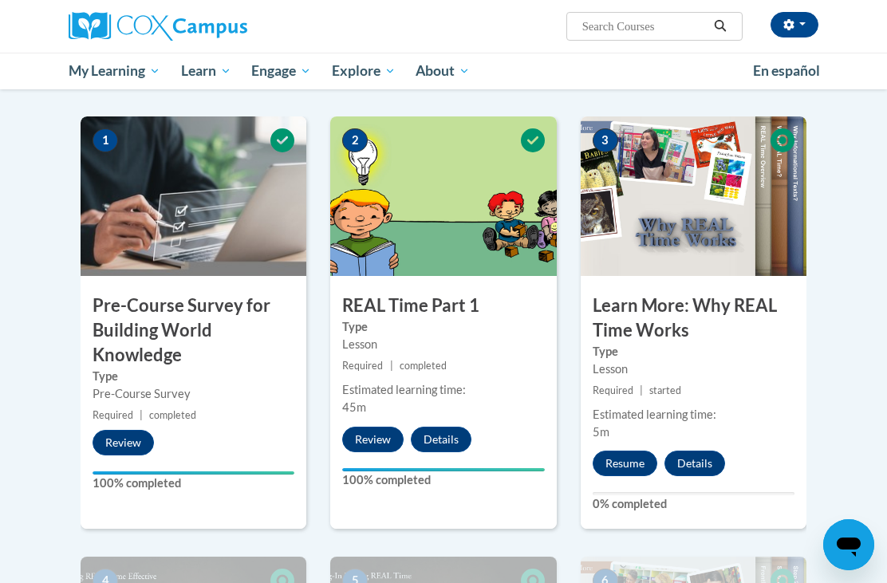
click at [0, 0] on link "All Courses" at bounding box center [0, 0] width 0 height 0
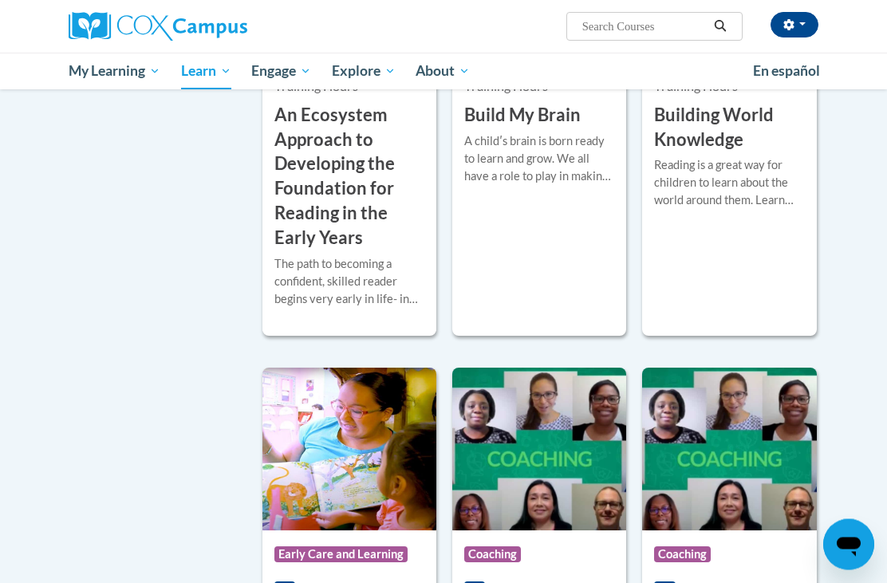
scroll to position [457, 0]
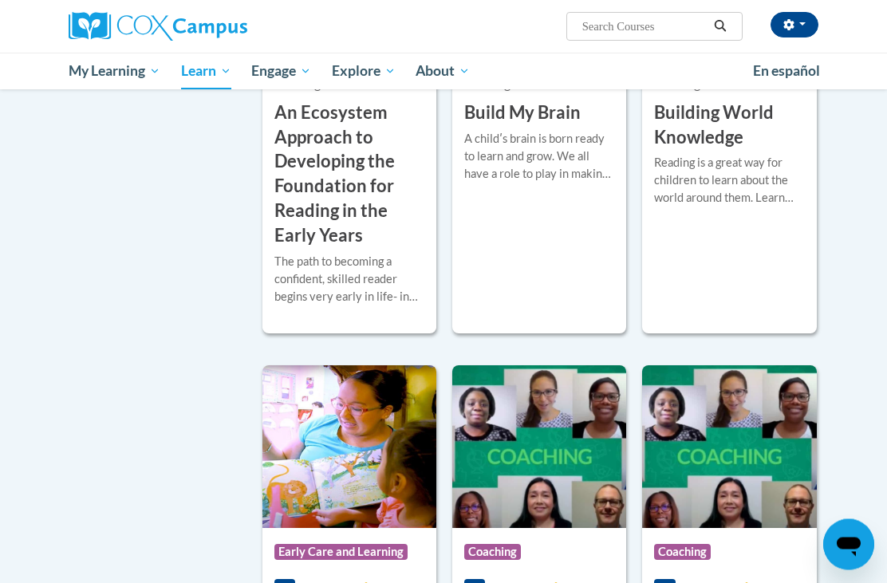
click at [499, 522] on img at bounding box center [539, 447] width 174 height 163
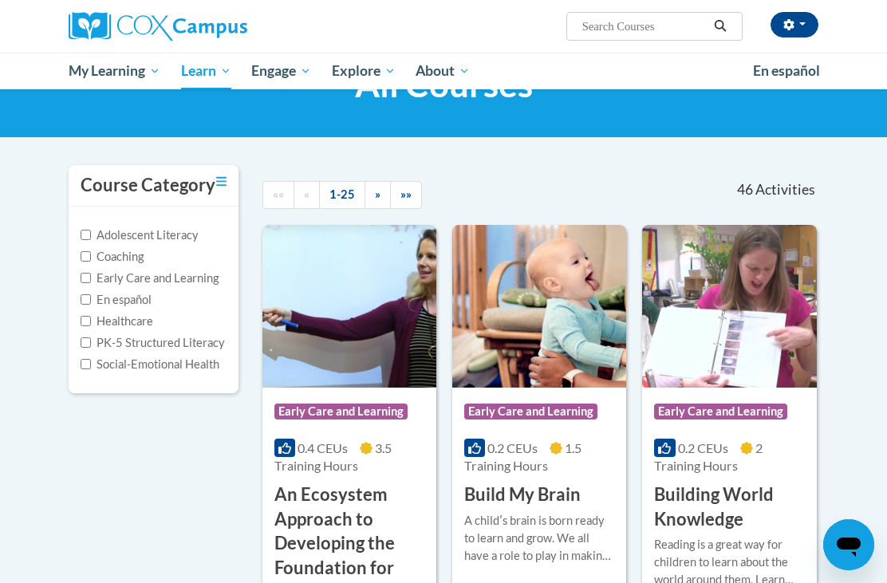
scroll to position [218, 0]
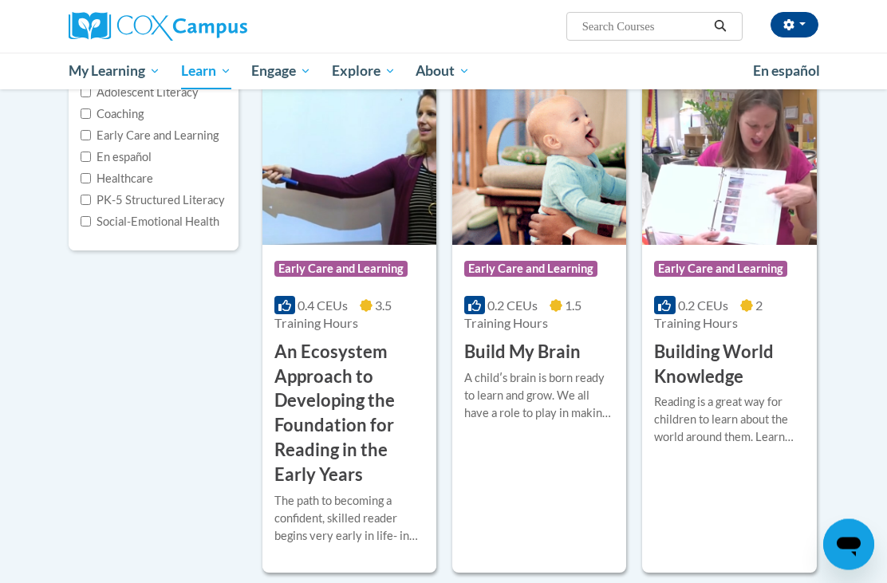
click at [724, 370] on h3 "Building World Knowledge" at bounding box center [729, 365] width 150 height 49
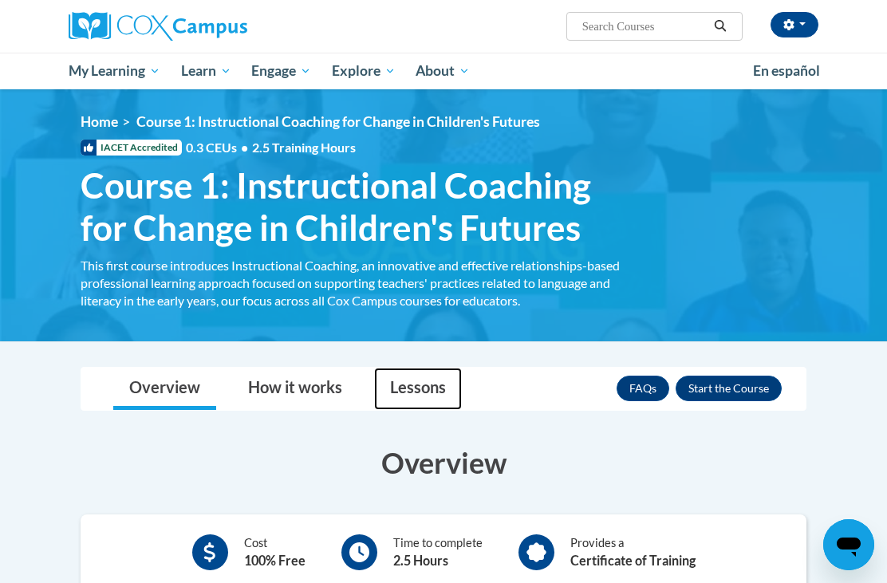
click at [412, 394] on link "Lessons" at bounding box center [418, 389] width 88 height 42
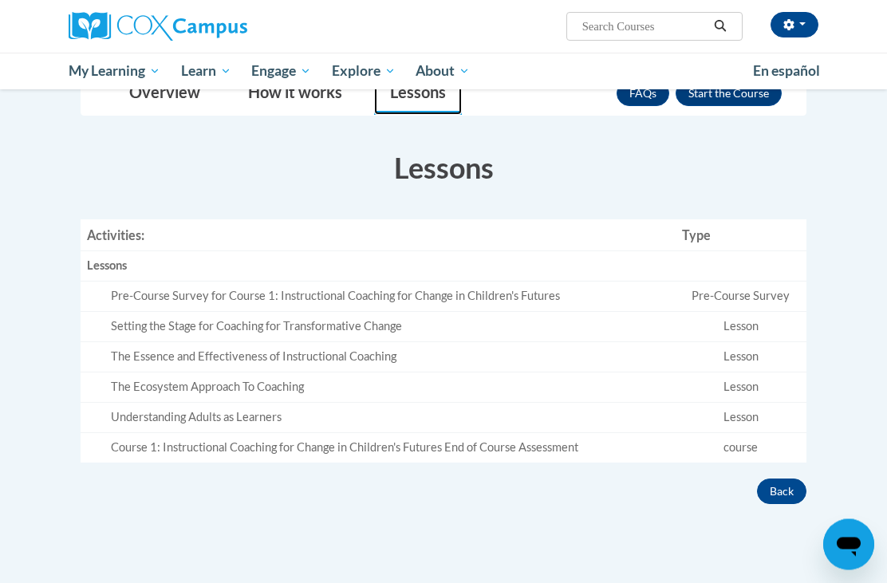
scroll to position [297, 0]
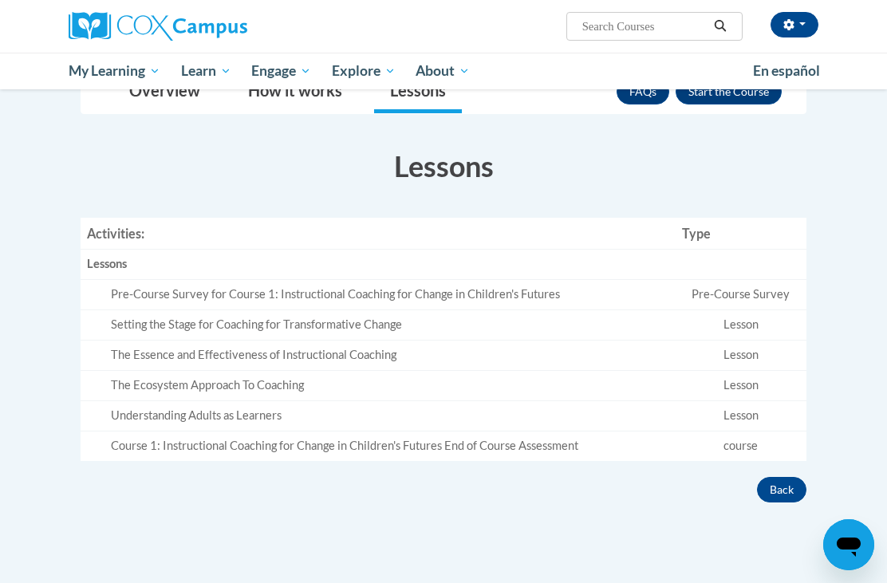
click at [540, 294] on div "Pre-Course Survey for Course 1: Instructional Coaching for Change in Children's…" at bounding box center [390, 294] width 558 height 17
click at [504, 324] on div "Setting the Stage for Coaching for Transformative Change" at bounding box center [390, 325] width 558 height 17
click at [489, 359] on td "The Essence and Effectiveness of Instructional Coaching" at bounding box center [378, 355] width 595 height 30
click at [262, 408] on div "Understanding Adults as Learners" at bounding box center [390, 416] width 558 height 17
click at [287, 347] on div "The Essence and Effectiveness of Instructional Coaching" at bounding box center [390, 355] width 558 height 17
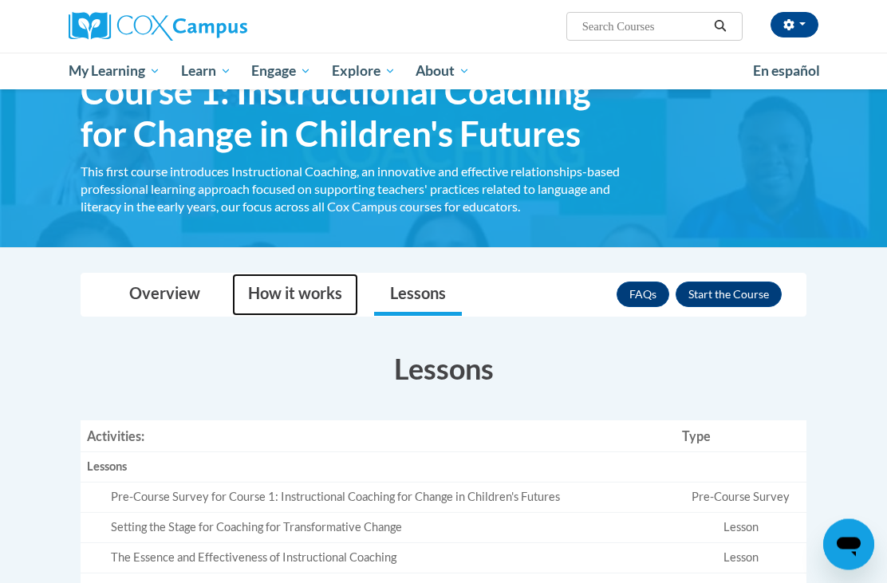
click at [317, 294] on link "How it works" at bounding box center [295, 295] width 126 height 42
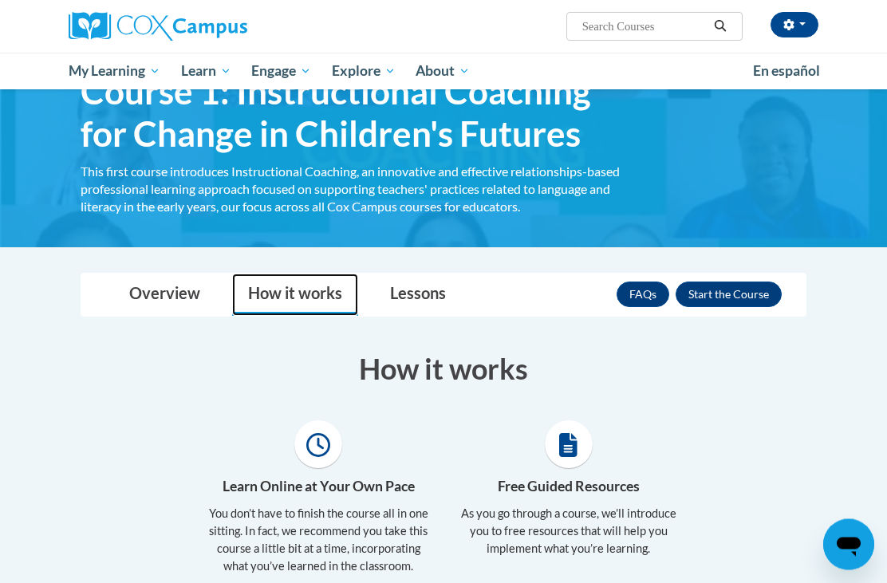
scroll to position [94, 0]
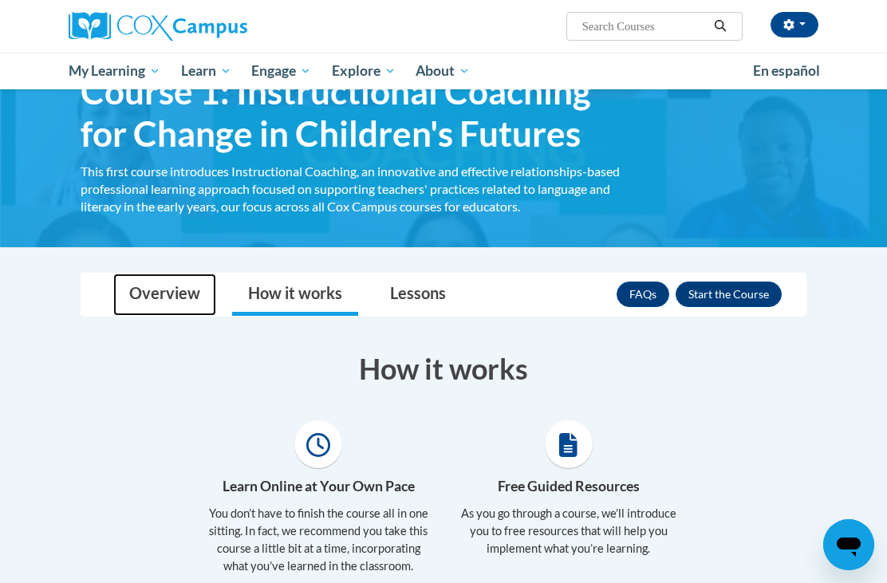
click at [196, 302] on link "Overview" at bounding box center [164, 295] width 103 height 42
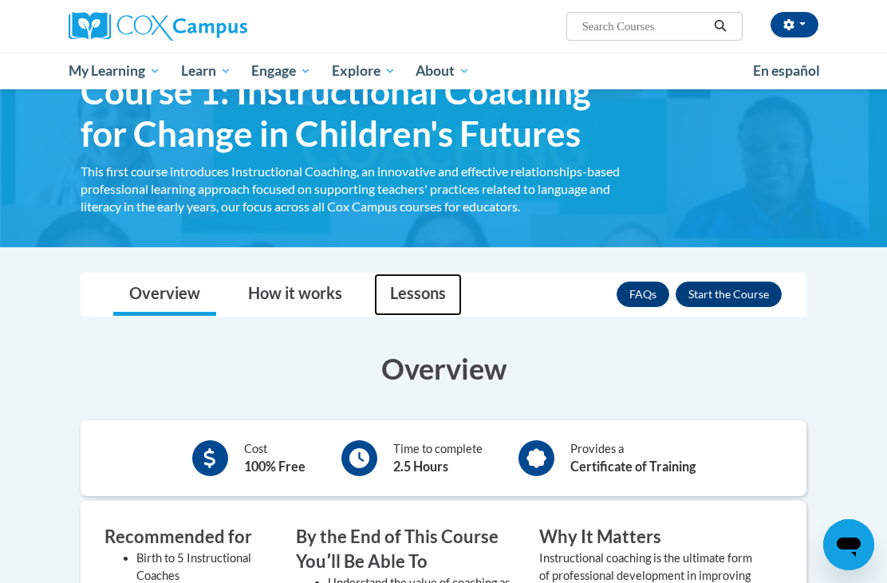
click at [429, 297] on link "Lessons" at bounding box center [418, 295] width 88 height 42
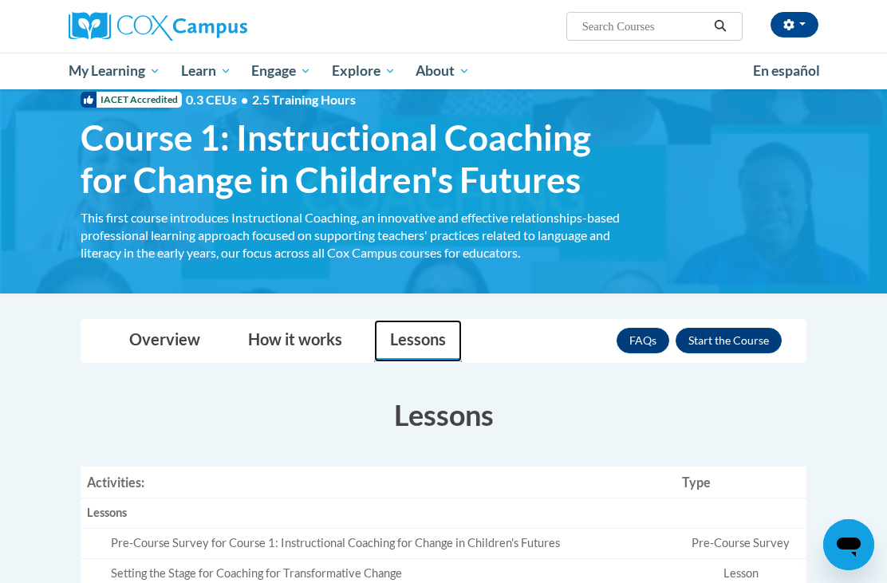
scroll to position [48, 0]
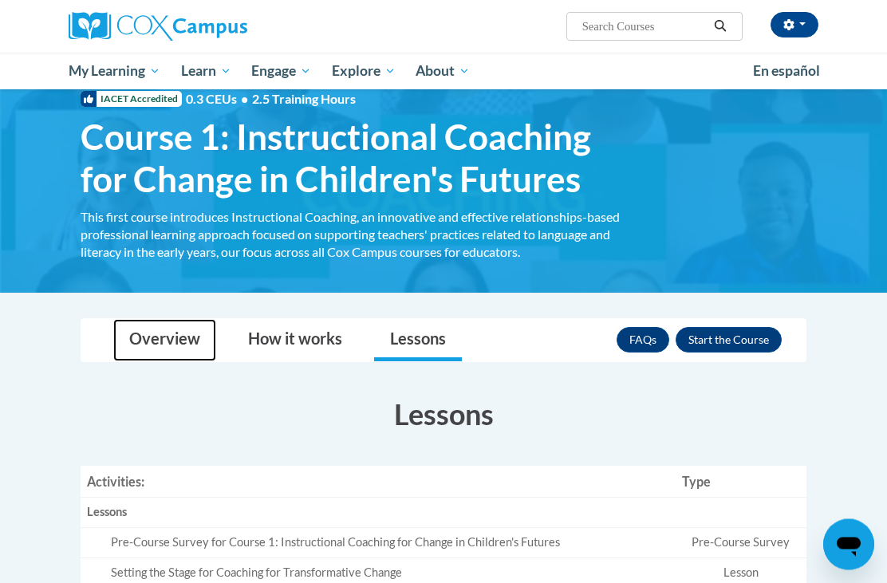
click at [201, 339] on link "Overview" at bounding box center [164, 341] width 103 height 42
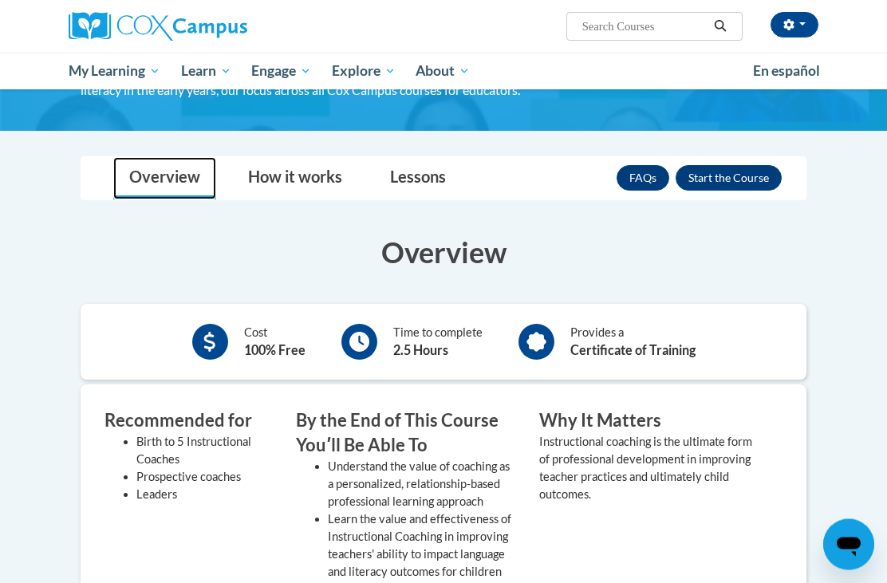
scroll to position [203, 0]
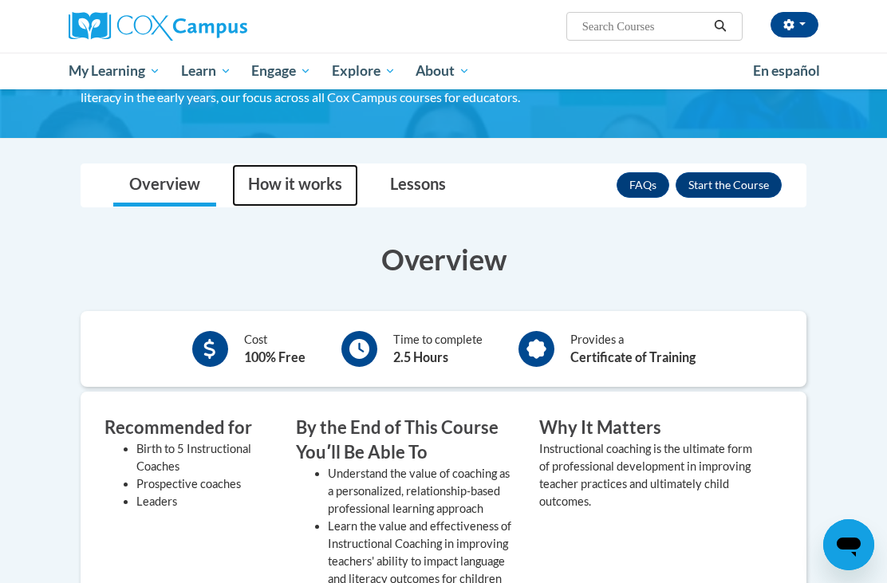
click at [315, 173] on link "How it works" at bounding box center [295, 185] width 126 height 42
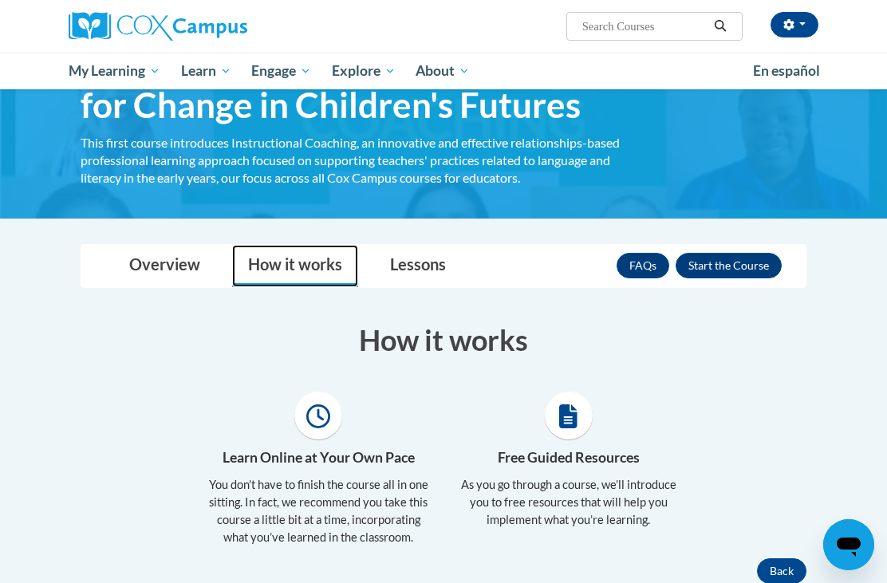
scroll to position [0, 0]
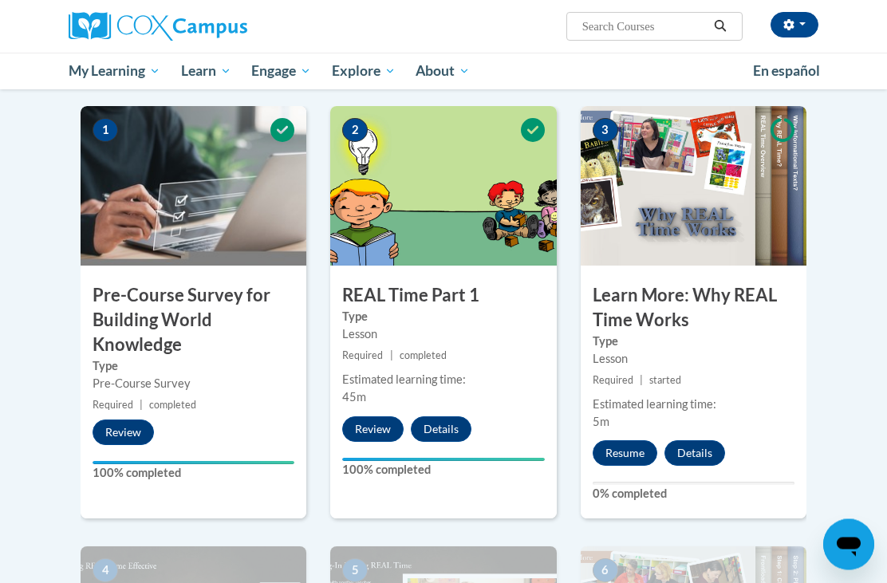
scroll to position [308, 0]
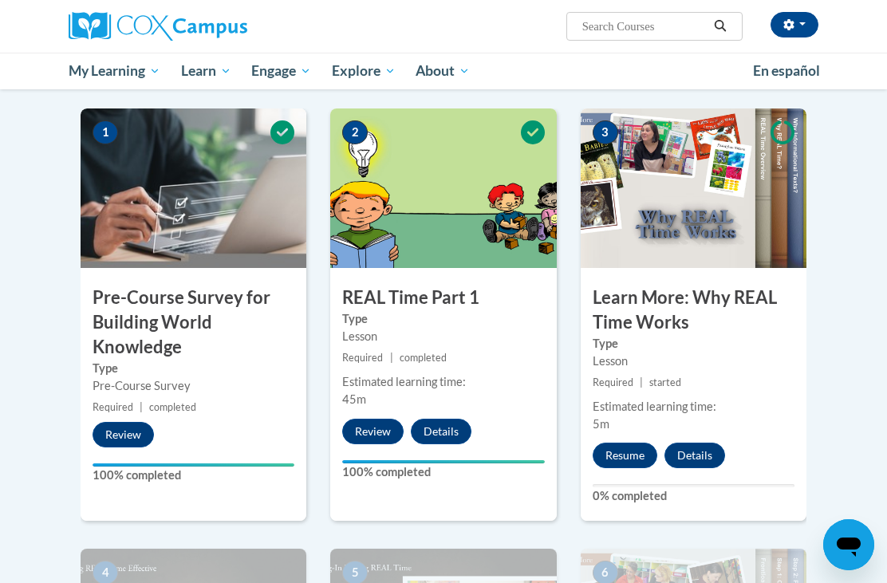
click at [629, 452] on button "Resume" at bounding box center [625, 456] width 65 height 26
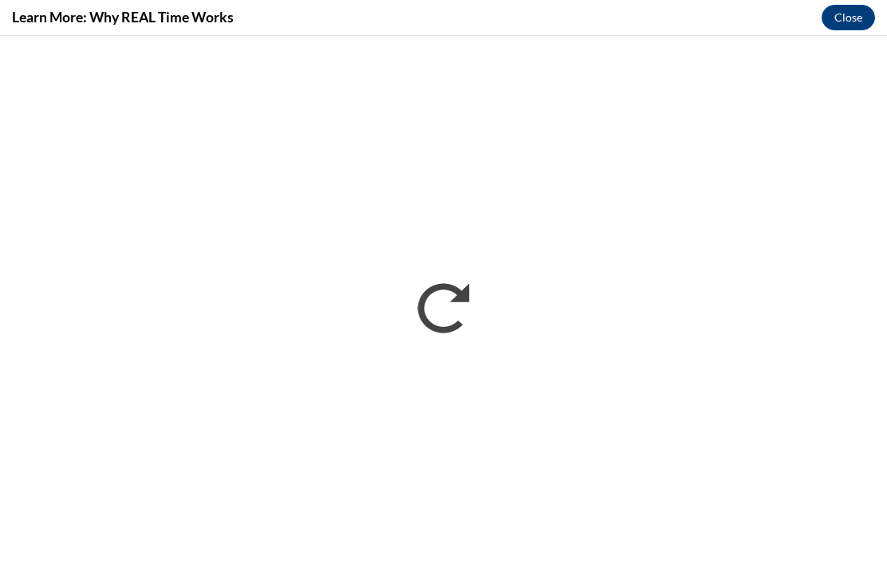
scroll to position [0, 0]
click at [850, 16] on button "Close" at bounding box center [848, 18] width 53 height 26
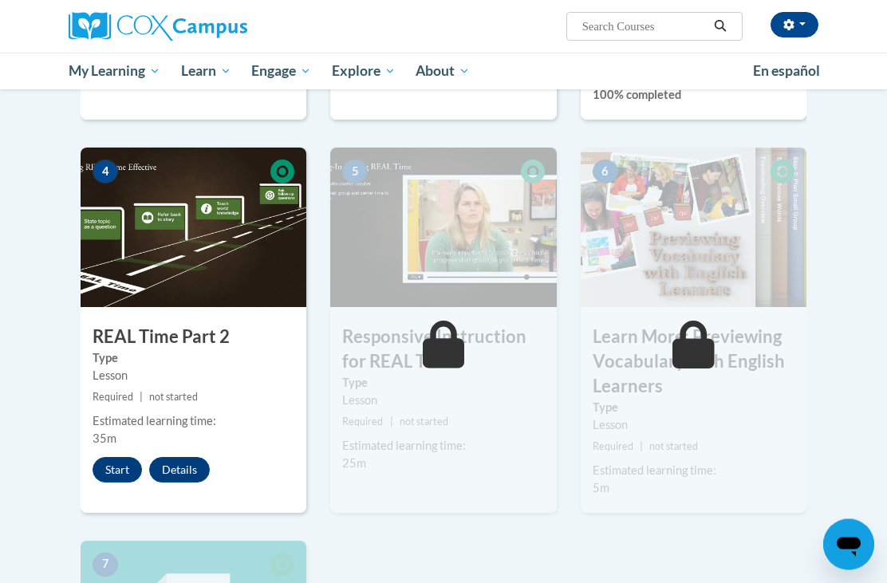
click at [136, 467] on button "Start" at bounding box center [117, 471] width 49 height 26
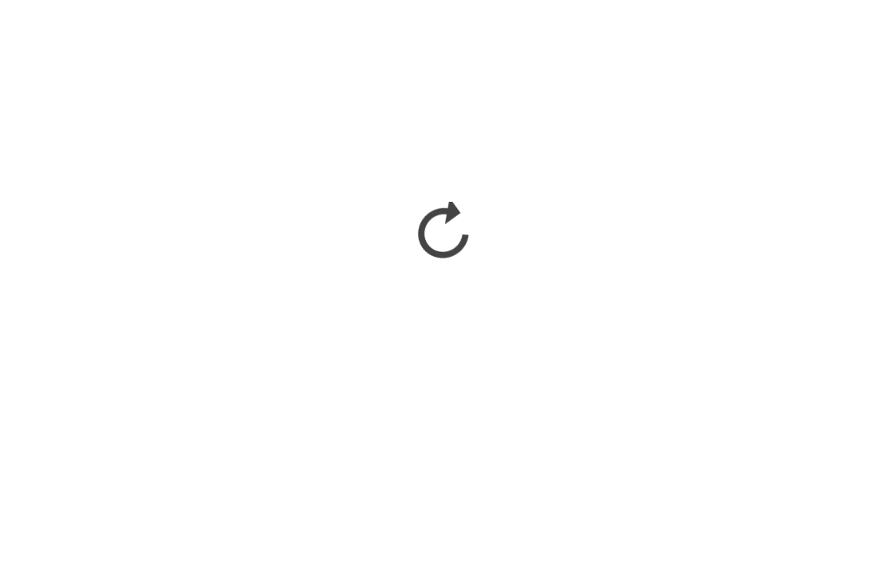
scroll to position [1228, 0]
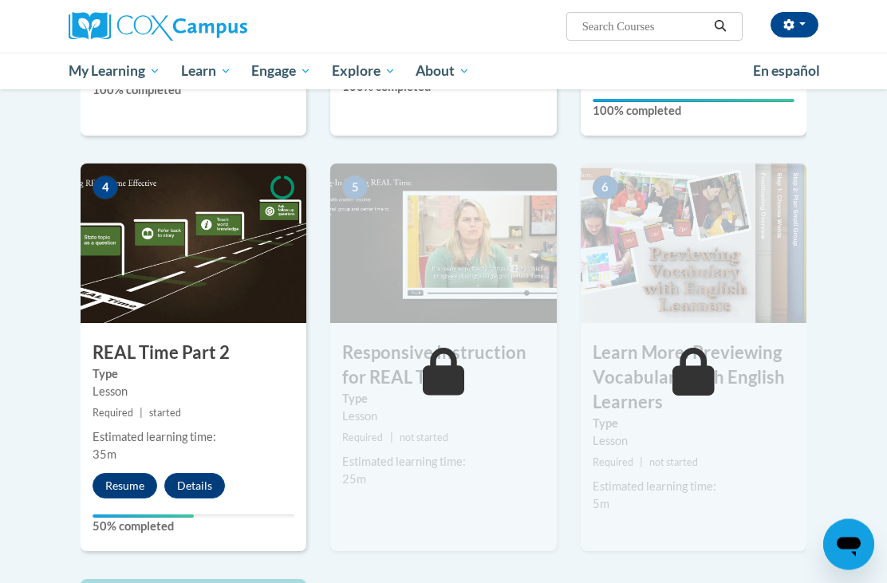
scroll to position [693, 0]
click at [131, 473] on button "Resume" at bounding box center [125, 486] width 65 height 26
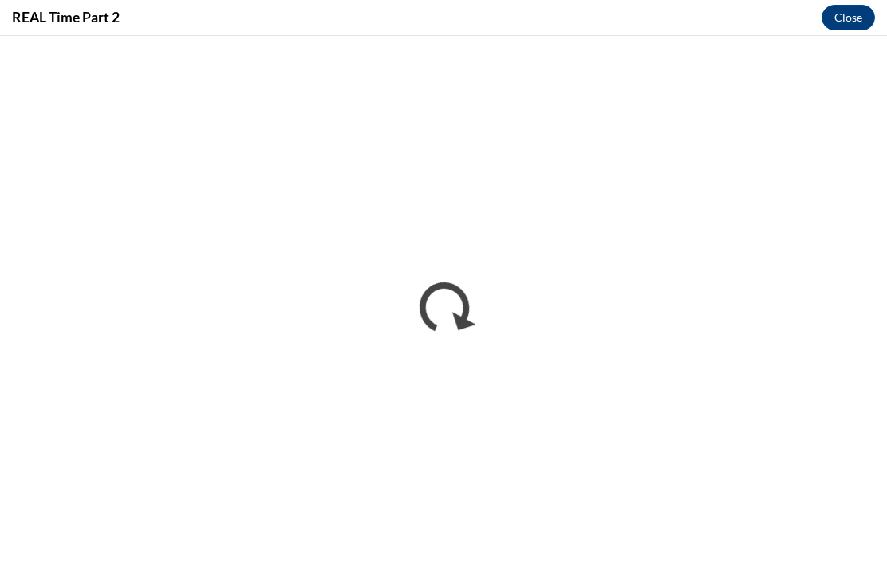
scroll to position [0, 0]
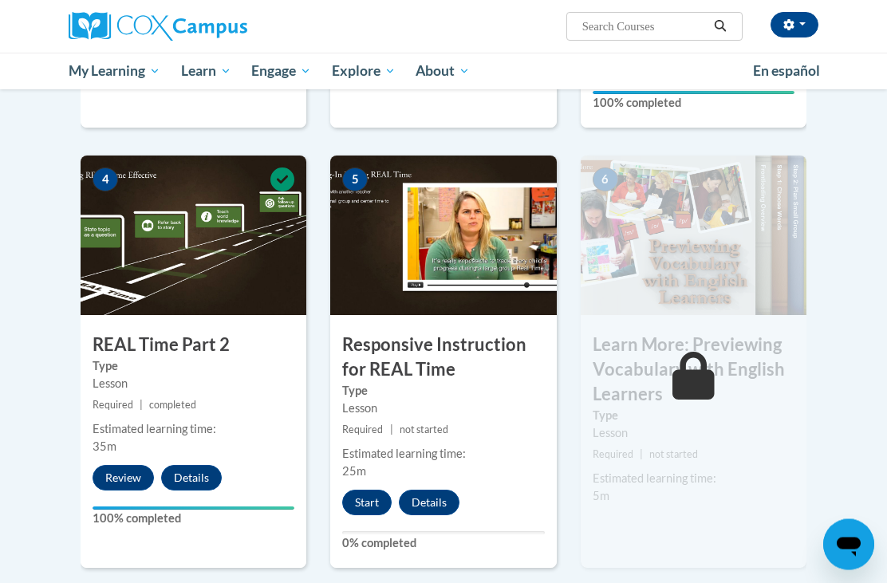
scroll to position [701, 0]
click at [364, 503] on button "Start" at bounding box center [366, 503] width 49 height 26
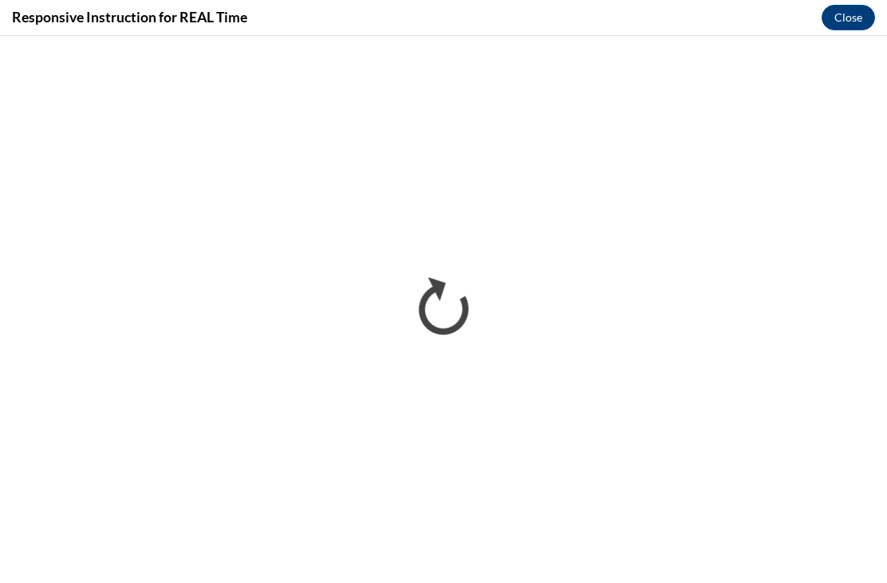
scroll to position [0, 0]
